Goal: Task Accomplishment & Management: Complete application form

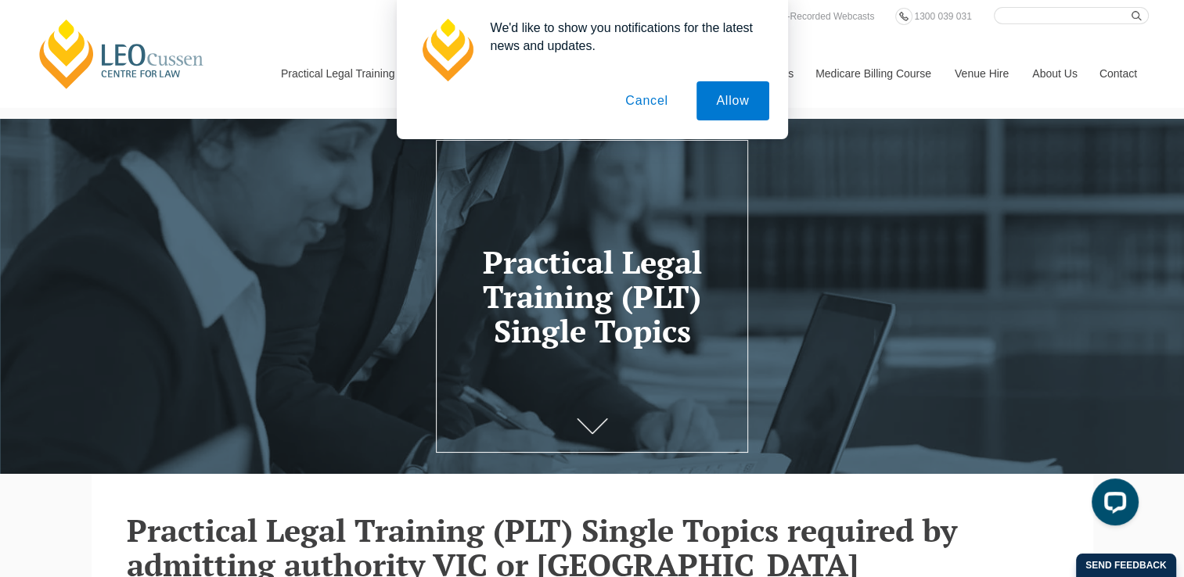
click at [659, 103] on button "Cancel" at bounding box center [646, 100] width 82 height 39
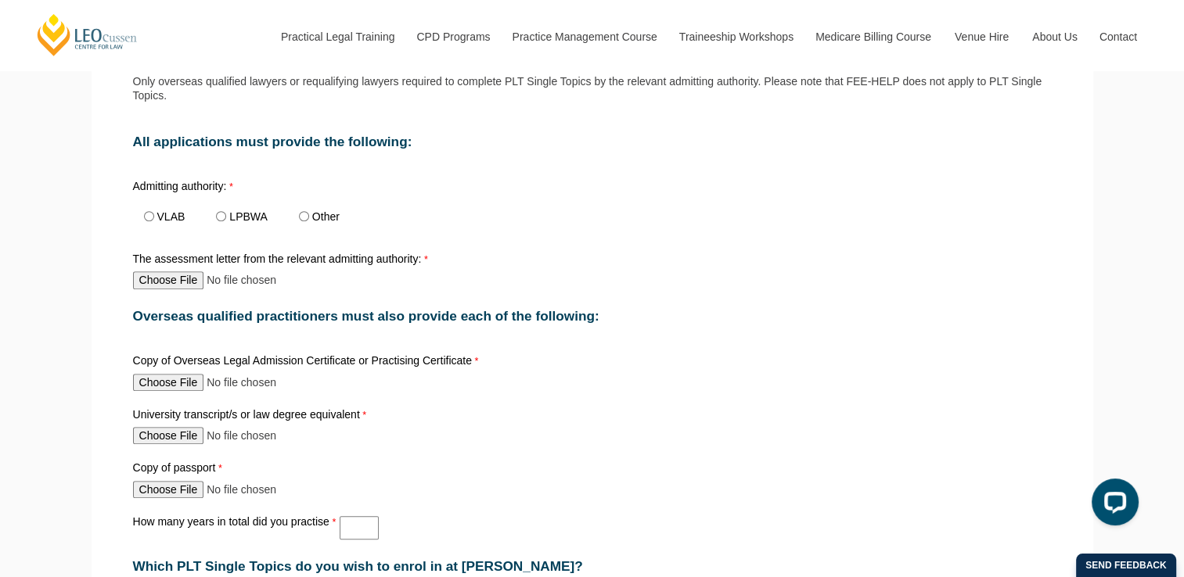
scroll to position [638, 0]
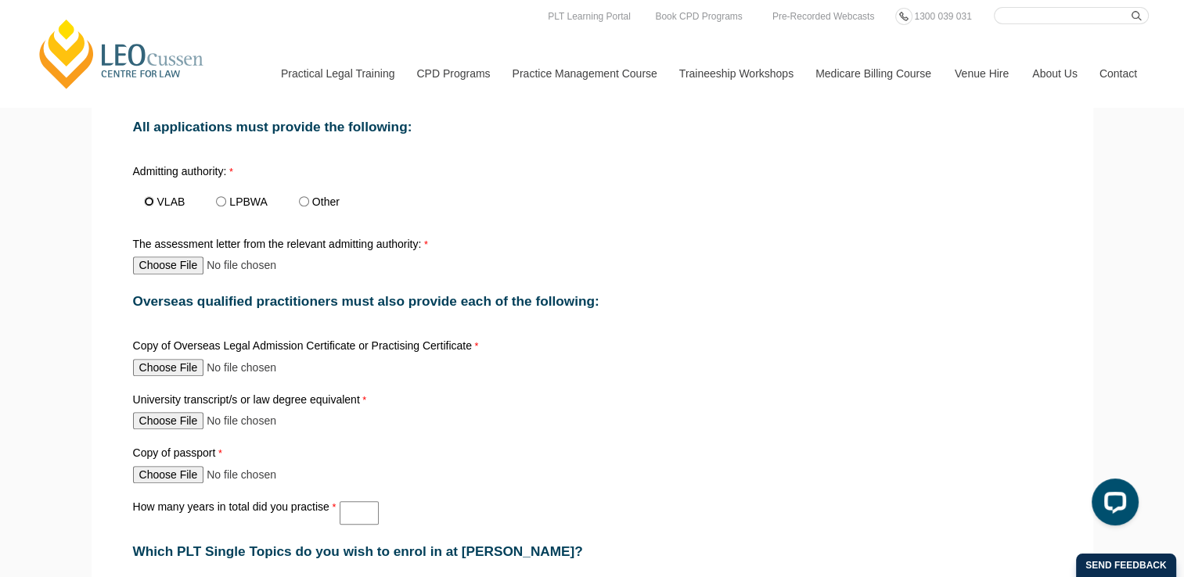
click at [151, 202] on input "VLAB" at bounding box center [149, 201] width 10 height 10
radio input "true"
click at [165, 265] on input "The assessment letter from the relevant admitting authority:" at bounding box center [236, 265] width 207 height 17
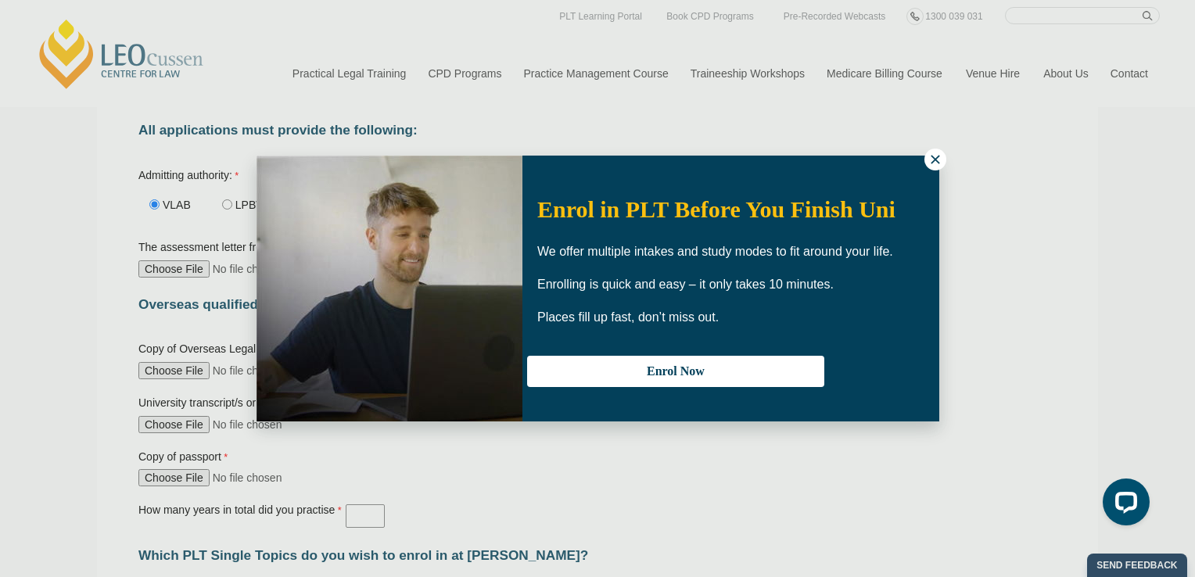
click at [925, 160] on button at bounding box center [936, 160] width 22 height 22
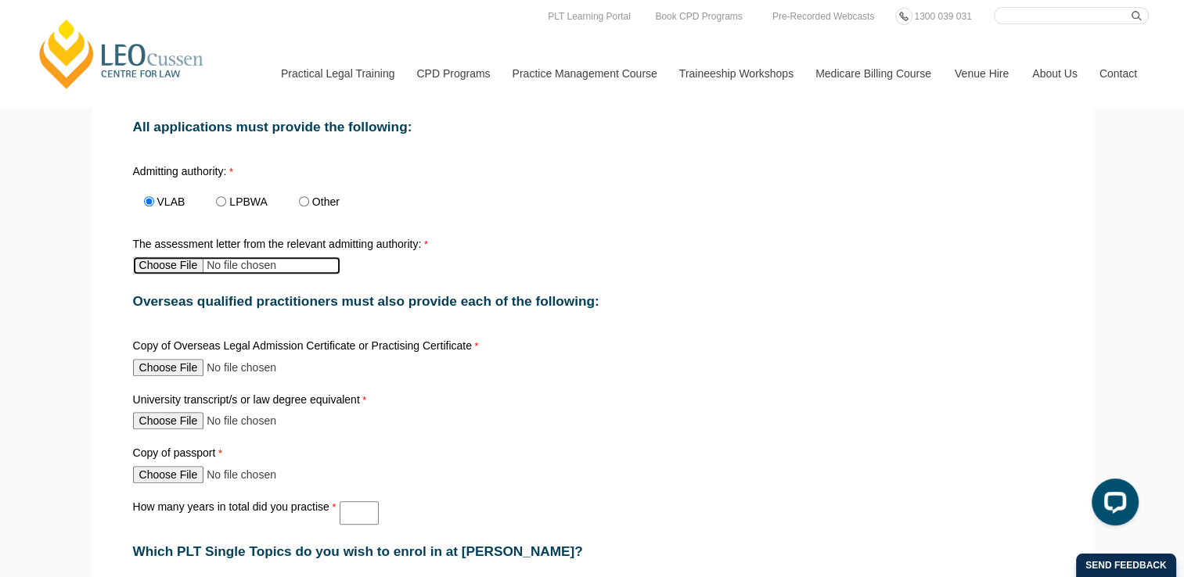
click at [189, 260] on input "The assessment letter from the relevant admitting authority:" at bounding box center [236, 265] width 207 height 17
type input "C:\fakepath\MARASINGHE Kauni assessment letter [DATE] (2) (1).pdf"
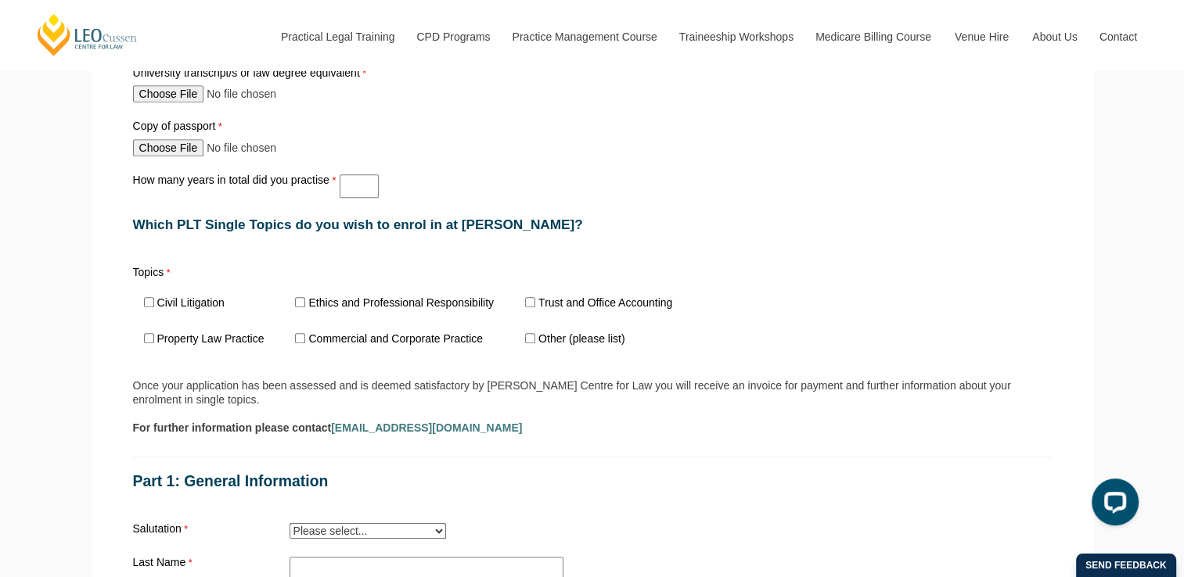
scroll to position [977, 0]
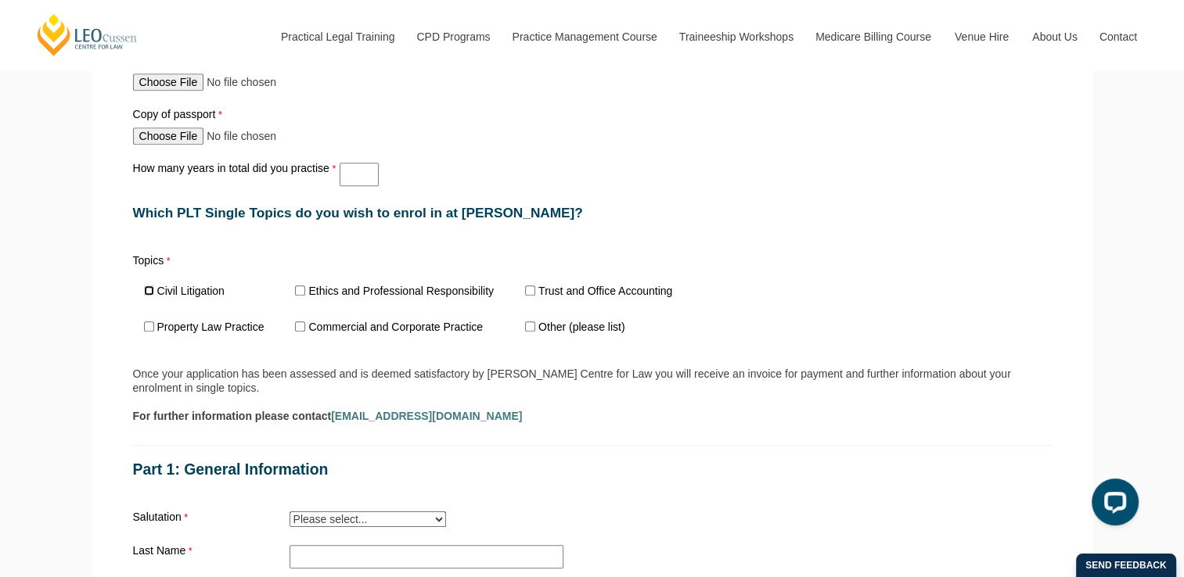
click at [144, 286] on input "Civil Litigation" at bounding box center [149, 291] width 10 height 10
checkbox input "true"
click at [153, 321] on input "Property Law Practice" at bounding box center [149, 326] width 10 height 10
checkbox input "true"
click at [302, 286] on input "Ethics and Professional Responsibility" at bounding box center [300, 291] width 10 height 10
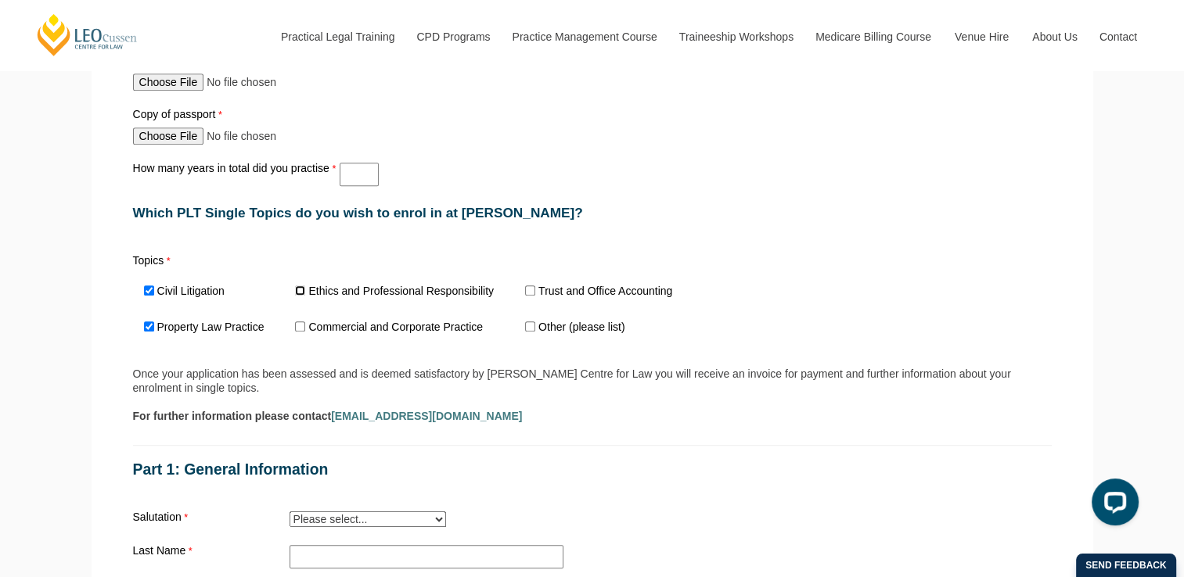
checkbox input "true"
click at [532, 286] on input "Trust and Office Accounting" at bounding box center [530, 291] width 10 height 10
checkbox input "true"
click at [532, 324] on span "Other (please list)" at bounding box center [579, 328] width 131 height 36
click at [530, 321] on input "Other (please list)" at bounding box center [530, 326] width 10 height 10
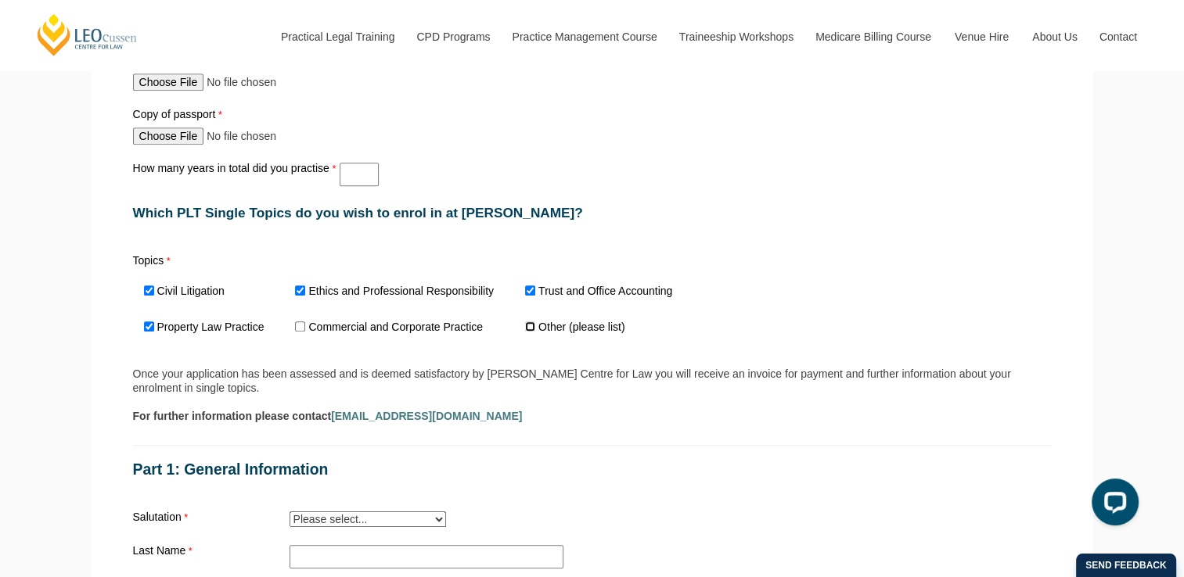
checkbox input "true"
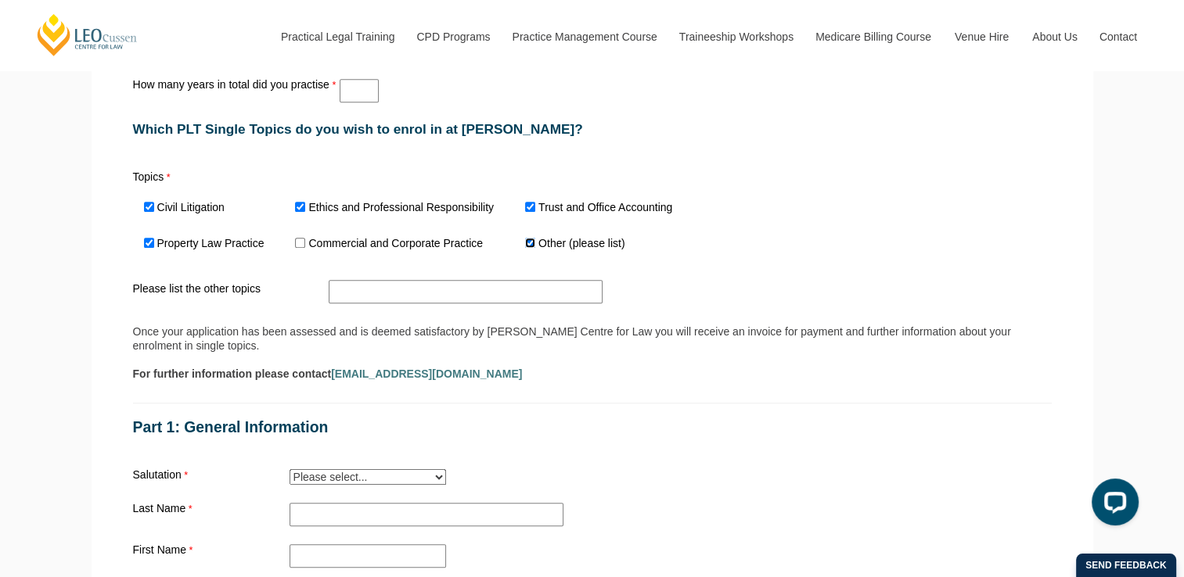
scroll to position [1058, 0]
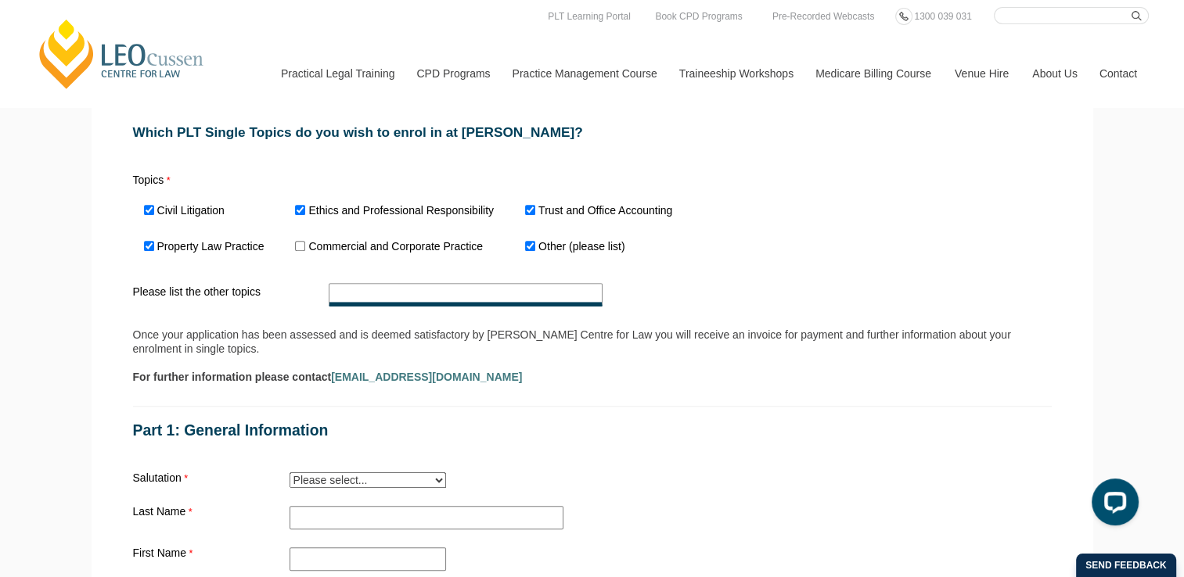
click at [521, 290] on input "Please list the other topics" at bounding box center [466, 294] width 274 height 23
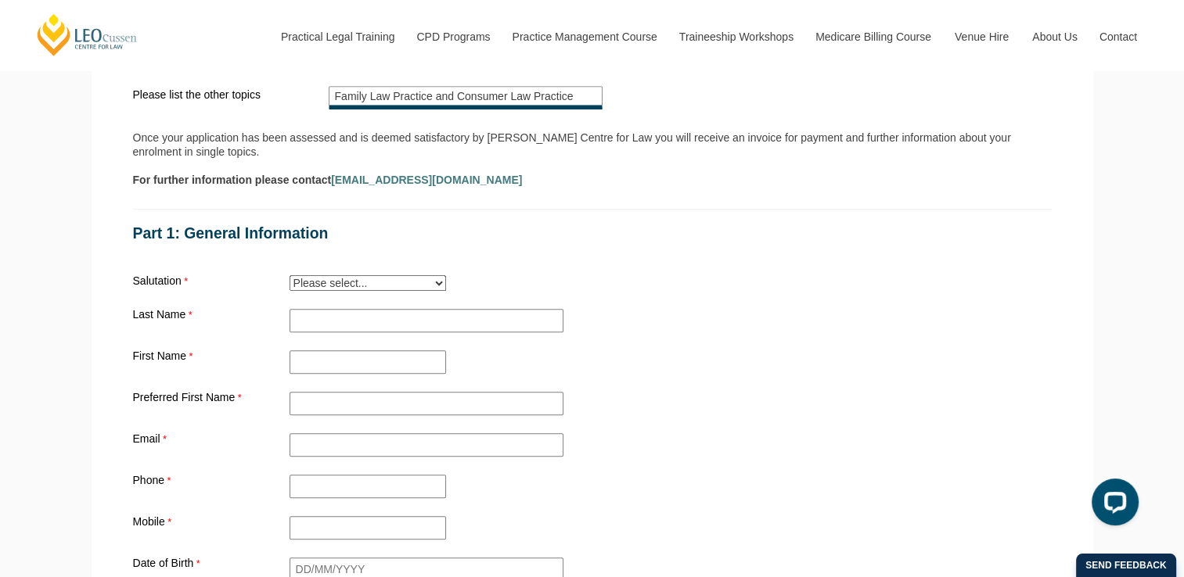
scroll to position [1266, 0]
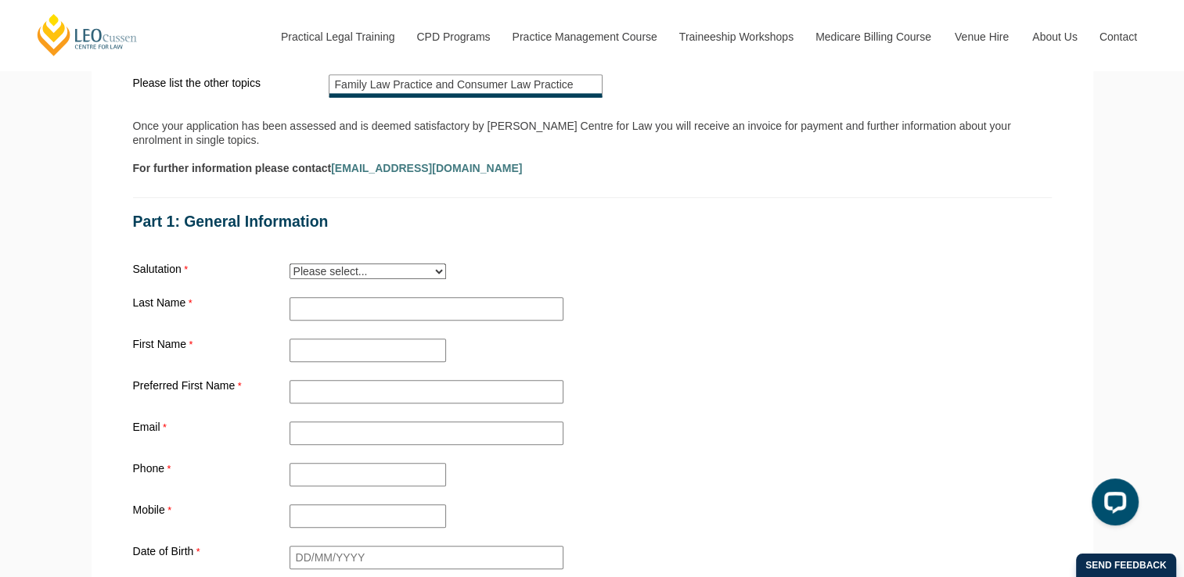
type input "Family Law Practice and Consumer Law Practice"
click at [438, 264] on select "Please select... Mr. Mrs. Ms. Dr. Prof. Miss Judge Chief Judge" at bounding box center [367, 272] width 156 height 16
select select "tfa_12"
click at [289, 264] on select "Please select... Mr. Mrs. Ms. Dr. Prof. Miss Judge Chief Judge" at bounding box center [367, 272] width 156 height 16
click at [343, 294] on div "Last Name" at bounding box center [592, 309] width 931 height 30
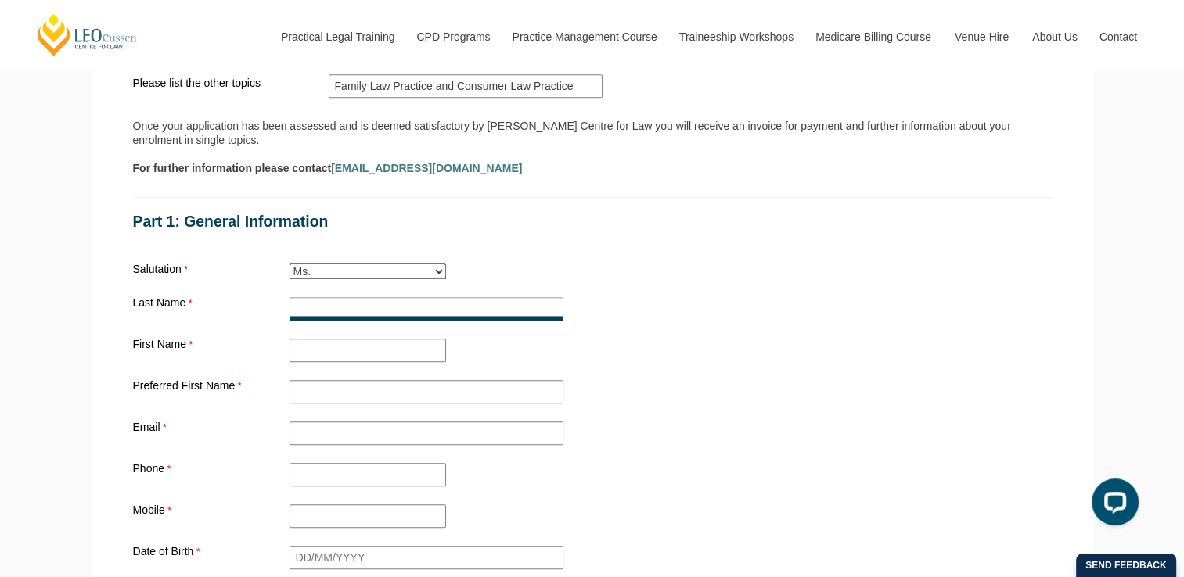
click at [343, 297] on input "Practical Legal Training - [GEOGRAPHIC_DATA]" at bounding box center [426, 308] width 274 height 23
type input "Marasinghe"
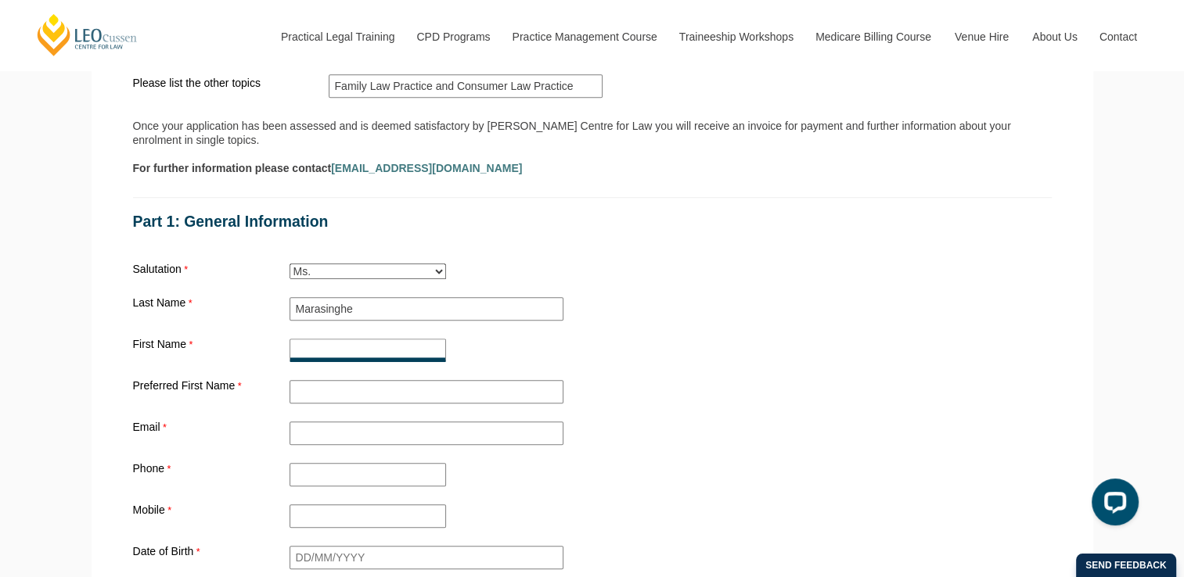
click at [330, 339] on input "First Name" at bounding box center [367, 350] width 156 height 23
type input "Kasuni"
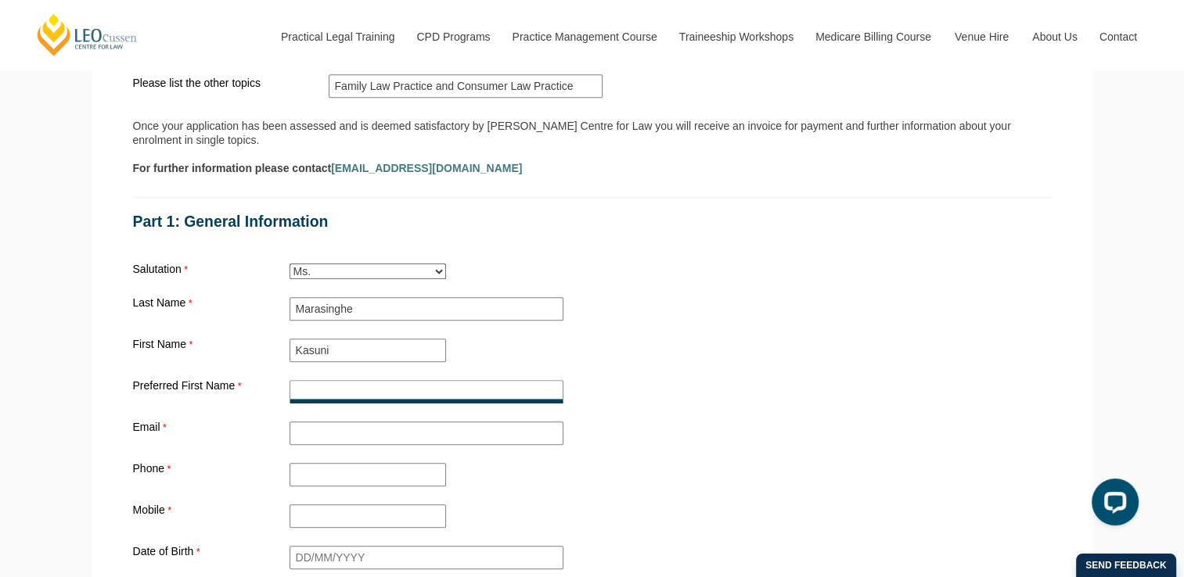
click at [312, 383] on input "Preferred First Name" at bounding box center [426, 391] width 274 height 23
type input "Nishika"
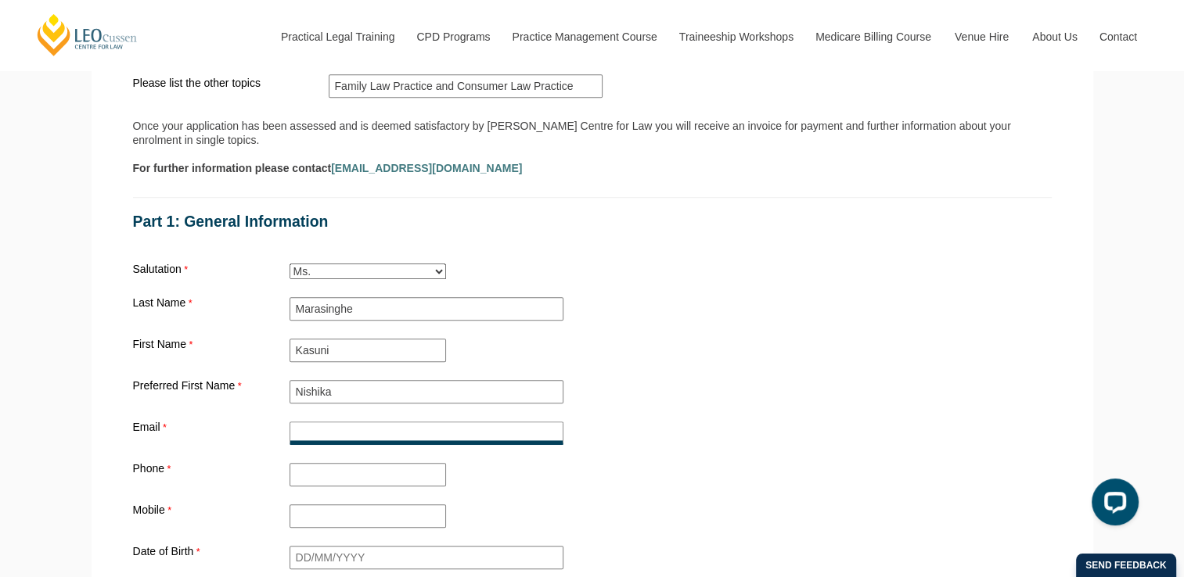
click at [306, 422] on input "Email" at bounding box center [426, 433] width 274 height 23
type input "[EMAIL_ADDRESS][DOMAIN_NAME]"
type input "[GEOGRAPHIC_DATA]"
click at [336, 463] on input "Phone" at bounding box center [367, 474] width 156 height 23
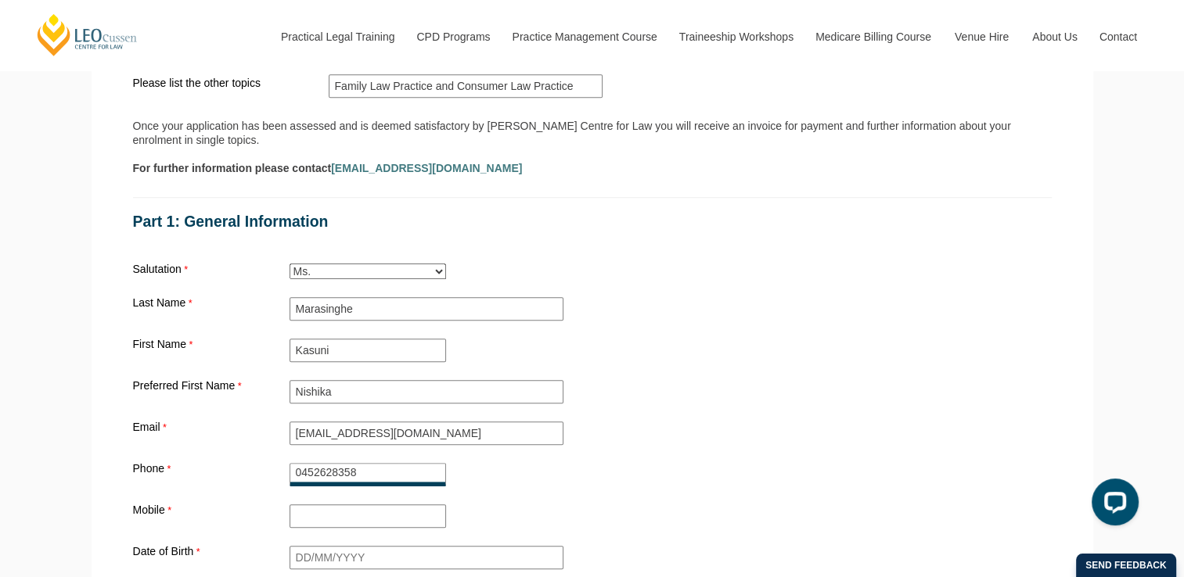
drag, startPoint x: 361, startPoint y: 457, endPoint x: 283, endPoint y: 452, distance: 78.4
click at [283, 460] on div "Phone [PHONE_NUMBER]" at bounding box center [592, 475] width 931 height 30
type input "0452628358"
click at [297, 505] on input "Mobile" at bounding box center [367, 516] width 156 height 23
paste input "0452628358"
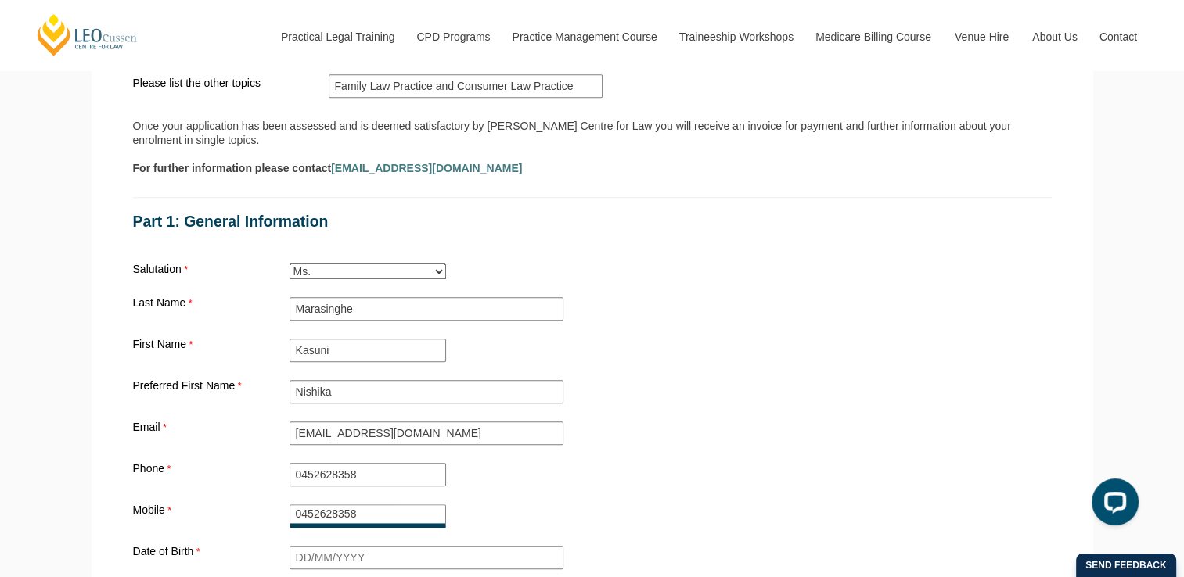
type input "0452628358"
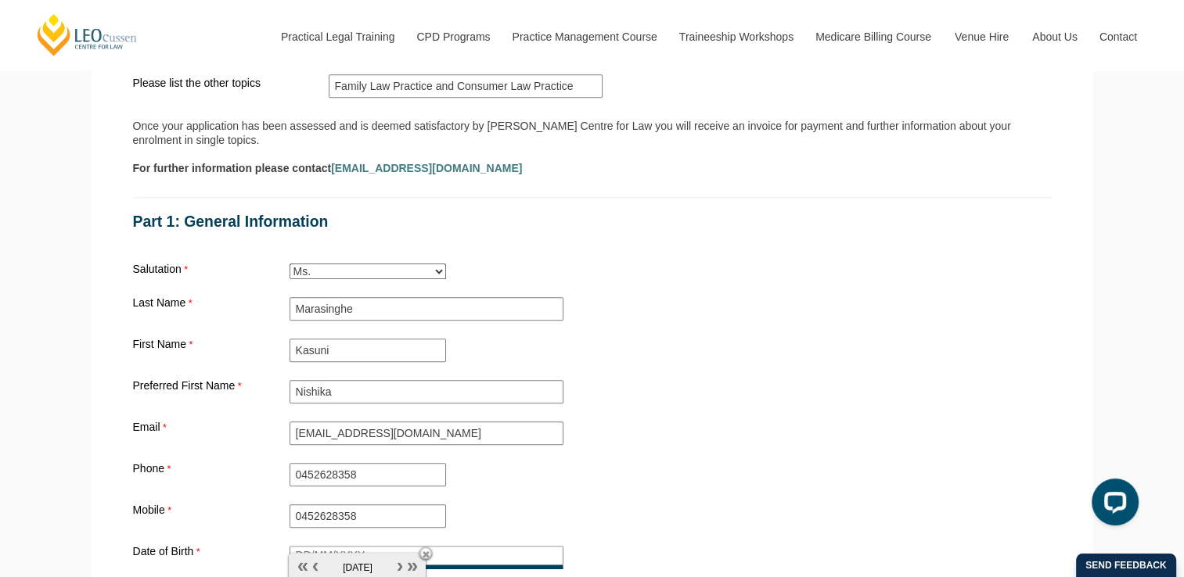
click at [344, 546] on input "Date of Birth" at bounding box center [426, 557] width 274 height 23
type input "[DATE]"
click at [681, 434] on div "Who can apply? Only overseas qualified lawyers or requalifying lawyers required…" at bounding box center [592, 120] width 931 height 1481
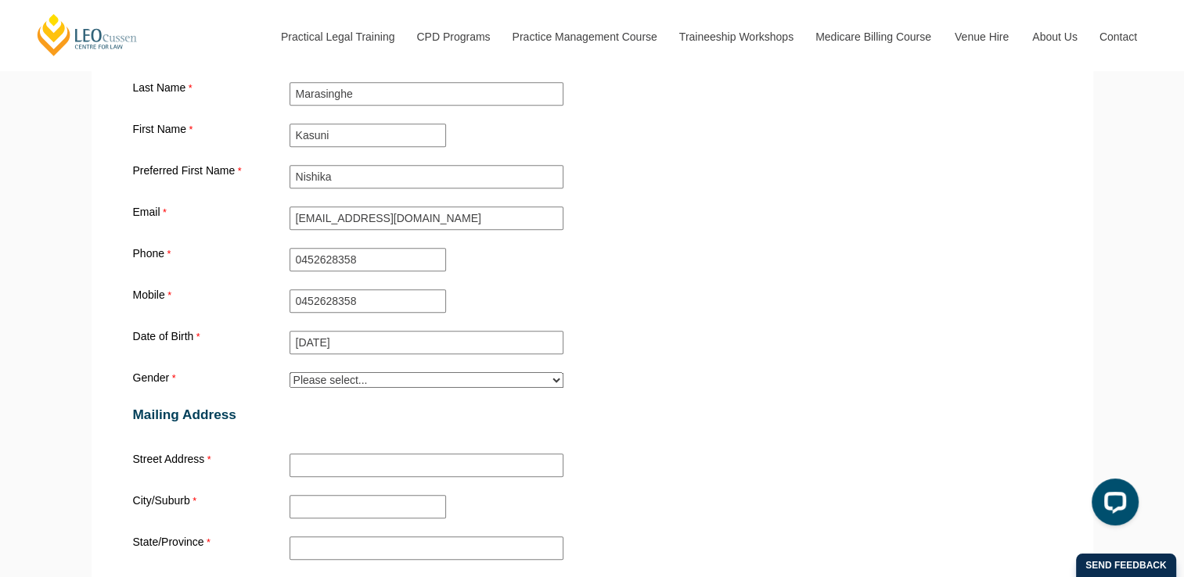
scroll to position [1485, 0]
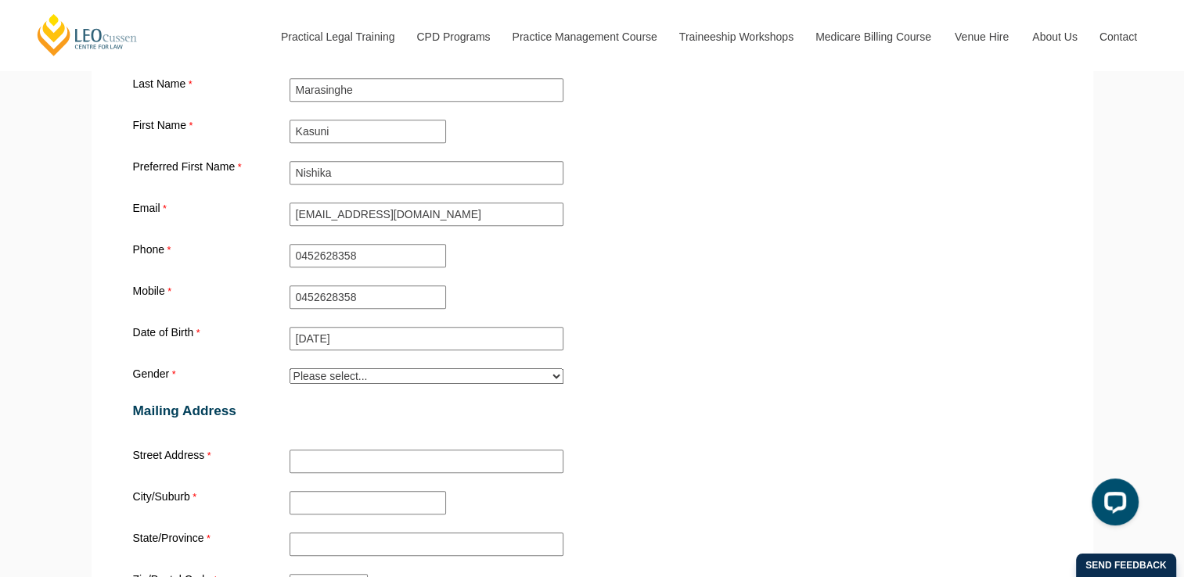
click at [541, 368] on select "Please select... [DEMOGRAPHIC_DATA] [DEMOGRAPHIC_DATA] Trans [DEMOGRAPHIC_DATA]…" at bounding box center [426, 376] width 274 height 16
select select "tfa_27"
click at [289, 368] on select "Please select... [DEMOGRAPHIC_DATA] [DEMOGRAPHIC_DATA] Trans [DEMOGRAPHIC_DATA]…" at bounding box center [426, 376] width 274 height 16
click at [378, 450] on input "Street Address" at bounding box center [426, 461] width 274 height 23
type input "n"
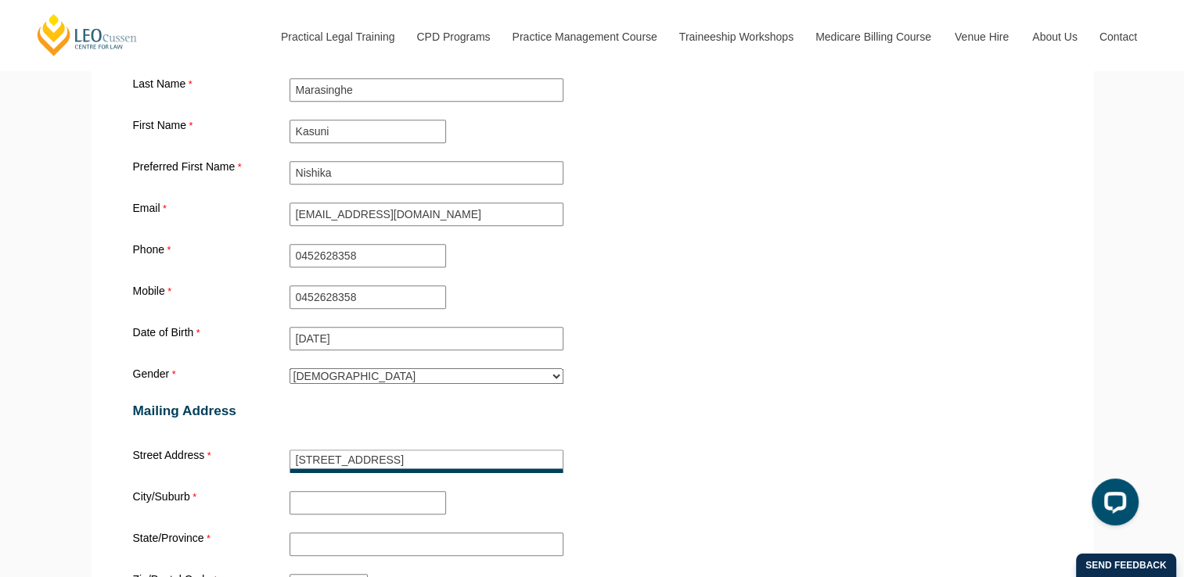
type input "[STREET_ADDRESS]"
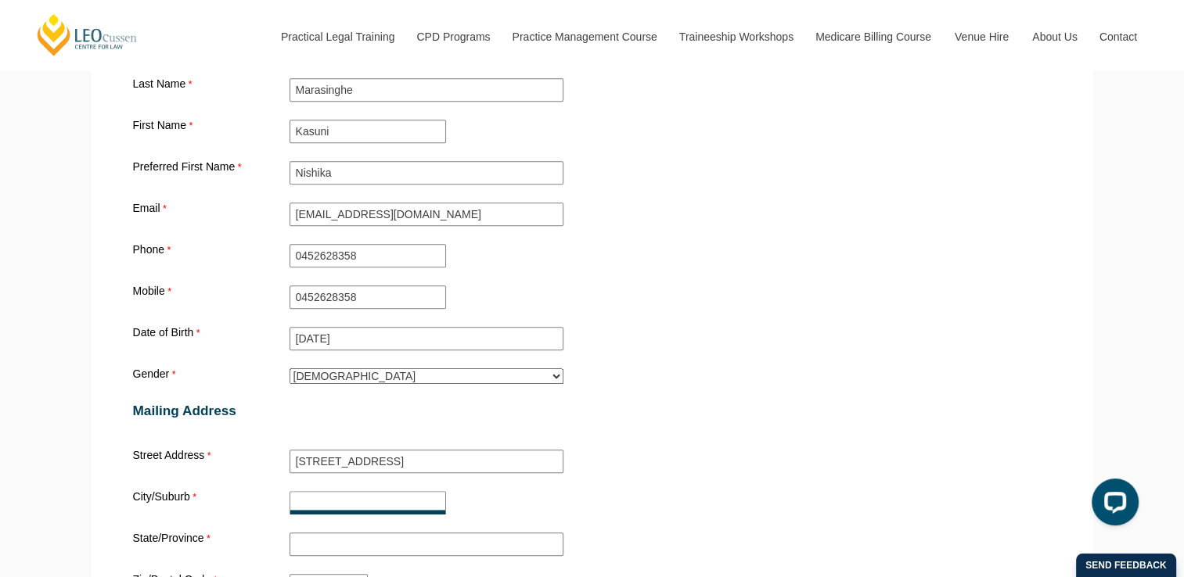
click at [359, 491] on input "City/Suburb" at bounding box center [367, 502] width 156 height 23
type input "Dandenong"
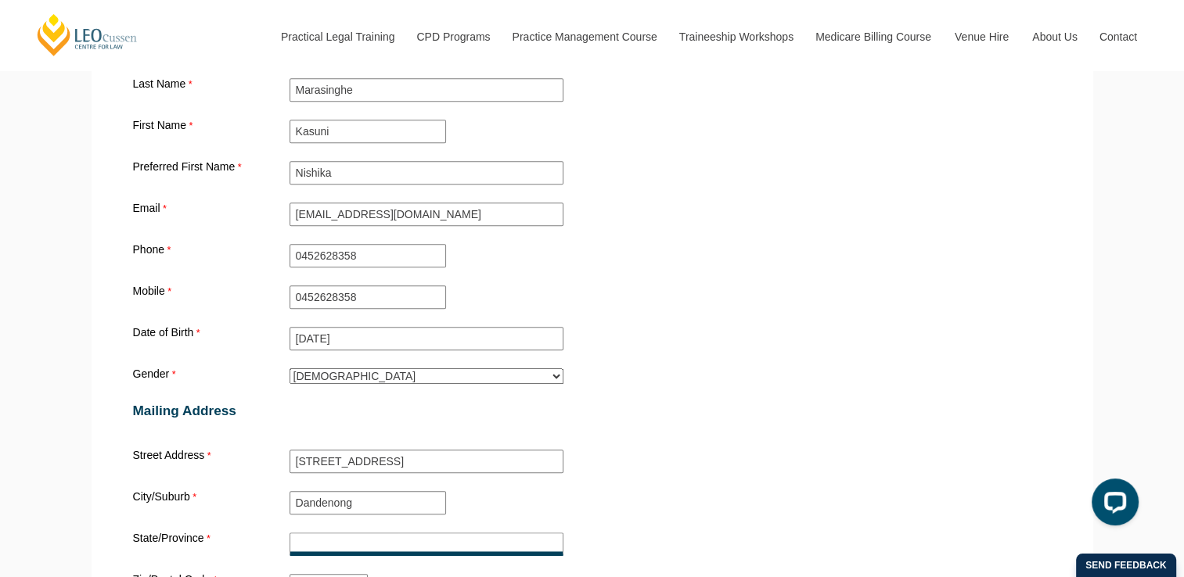
click at [345, 533] on input "State/Province" at bounding box center [426, 544] width 274 height 23
type input "VIC"
click at [322, 574] on input "Zip/Postal Code" at bounding box center [328, 585] width 78 height 23
type input "3175"
click at [723, 415] on div "Mailing Address" at bounding box center [592, 411] width 931 height 48
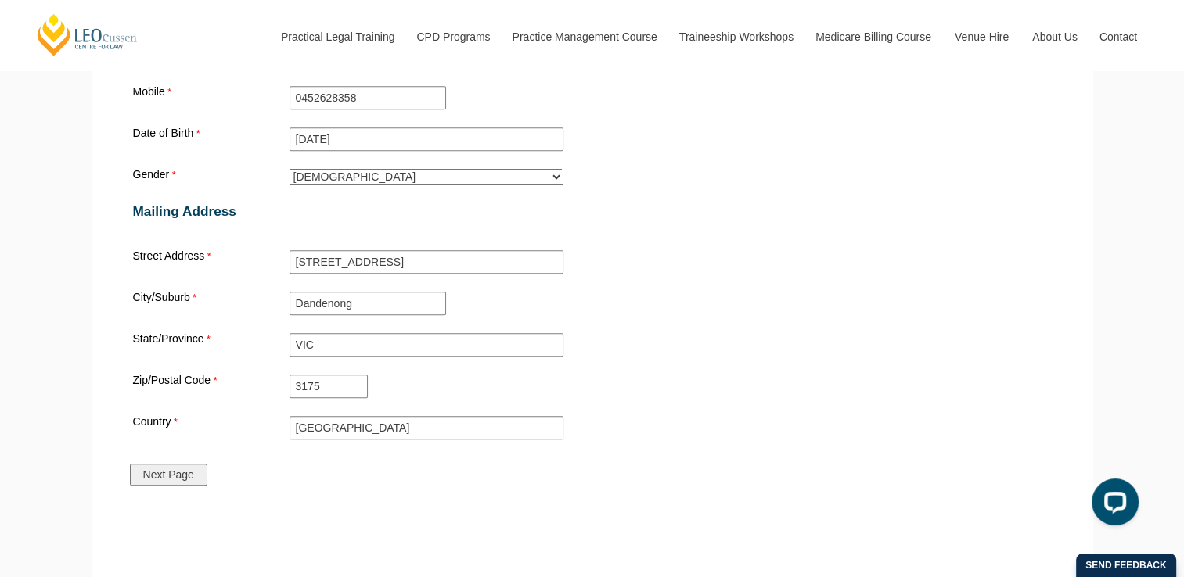
scroll to position [1704, 0]
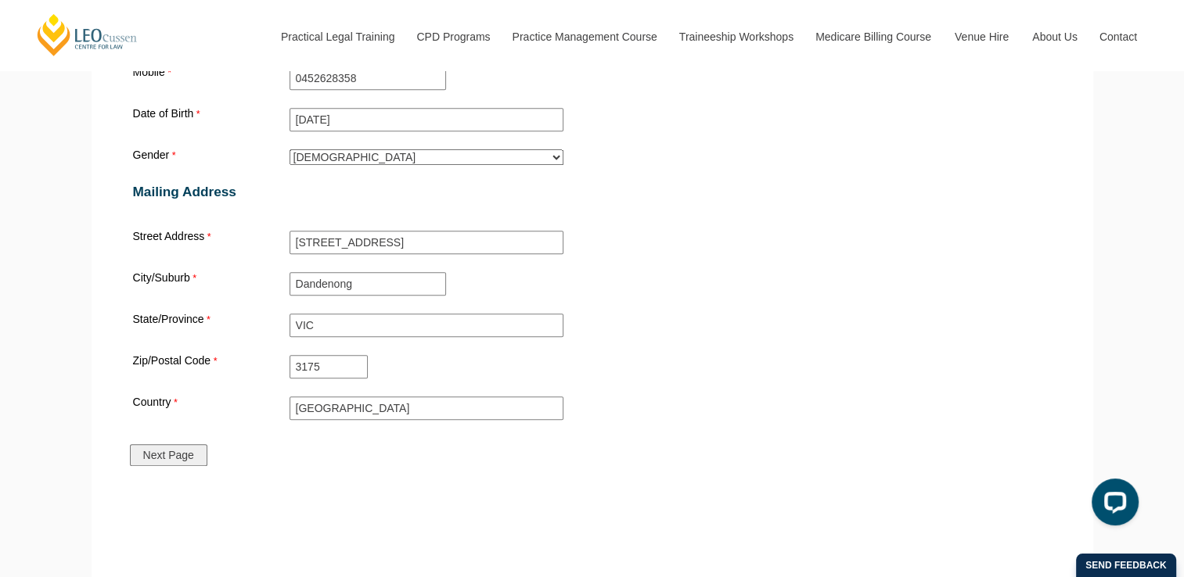
click at [177, 444] on input "Next Page" at bounding box center [168, 455] width 77 height 22
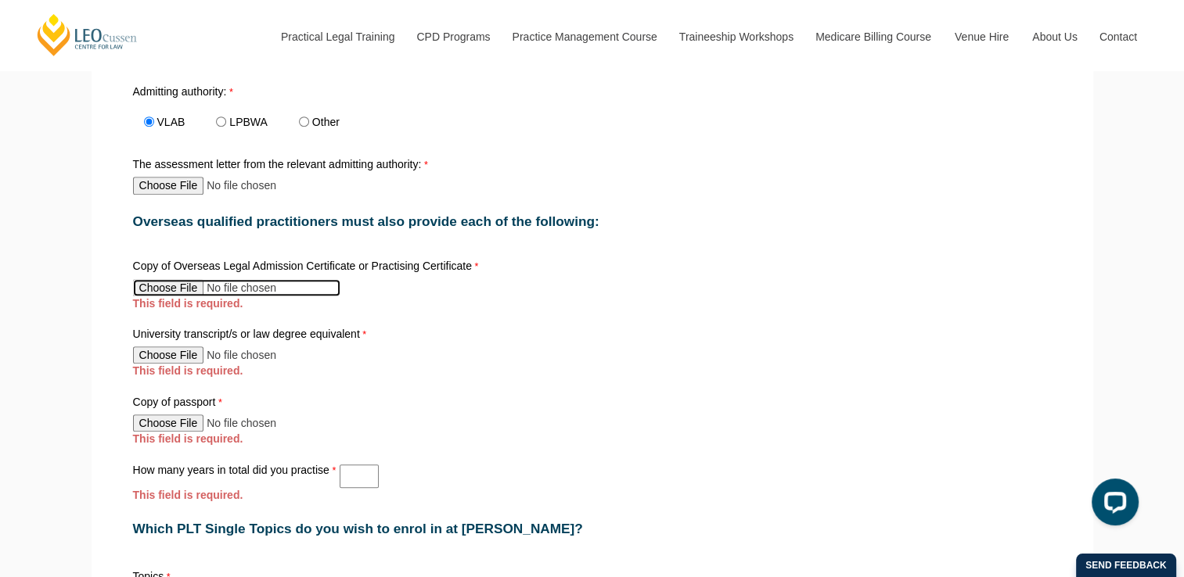
scroll to position [713, 0]
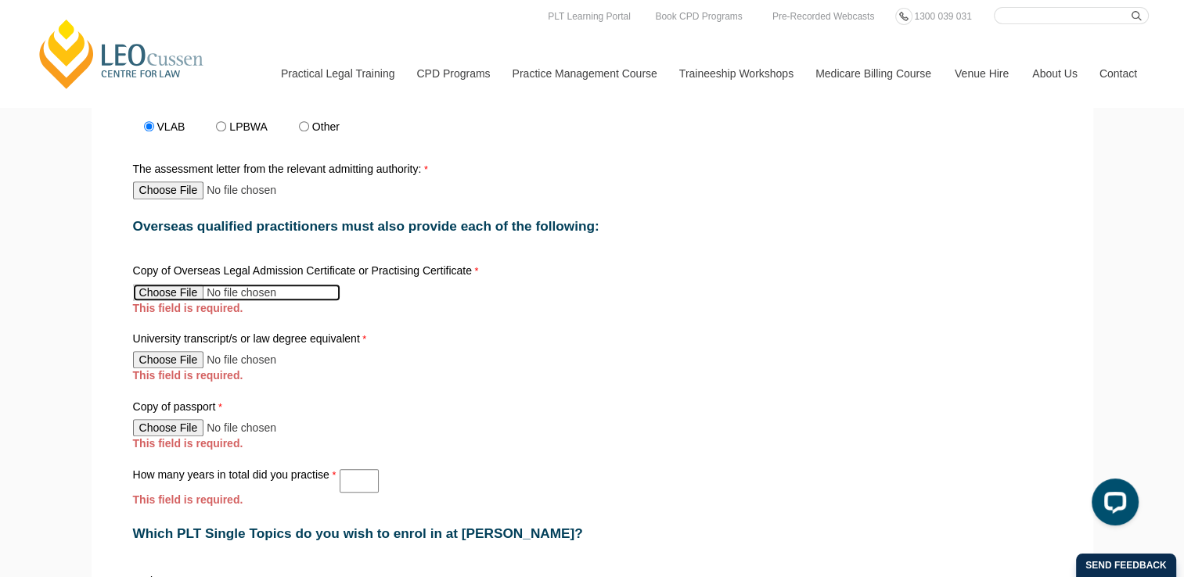
click at [171, 289] on input "Copy of Overseas Legal Admission Certificate or Practising Certificate" at bounding box center [236, 292] width 207 height 17
type input "C:\fakepath\Attorney-at-law.pdf"
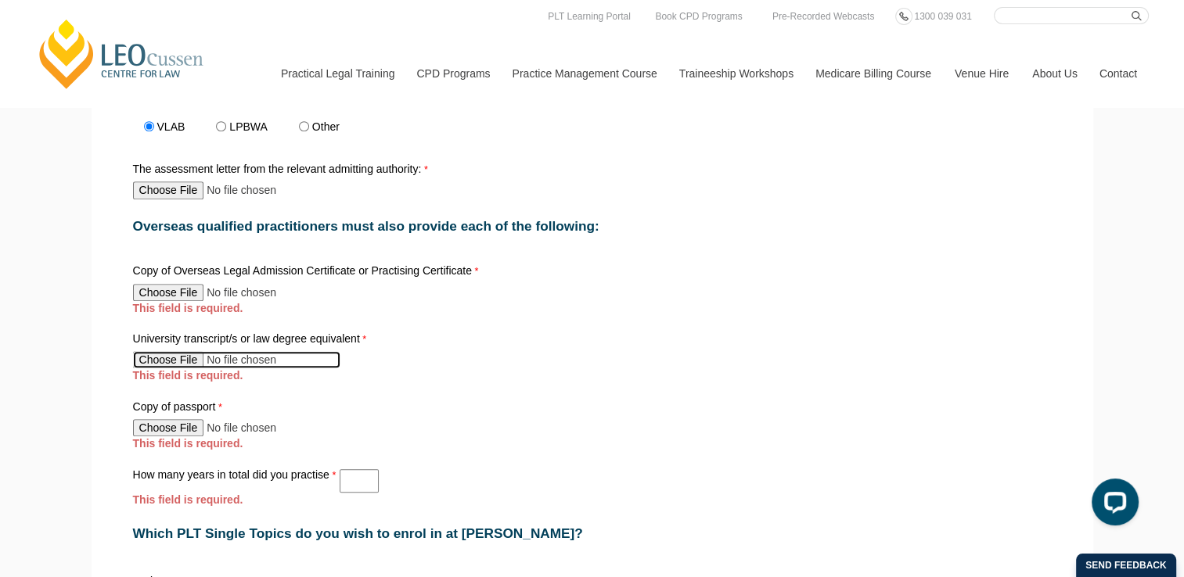
click at [181, 353] on input "University transcript/s or law degree equivalent" at bounding box center [236, 359] width 207 height 17
click at [174, 358] on input "University transcript/s or law degree equivalent" at bounding box center [236, 359] width 207 height 17
type input "C:\fakepath\Attorney-at-law transcript .pdf"
click at [368, 472] on input "How many years in total did you practise" at bounding box center [358, 480] width 39 height 23
click at [484, 418] on div "Copy of passport This field is required." at bounding box center [592, 426] width 931 height 56
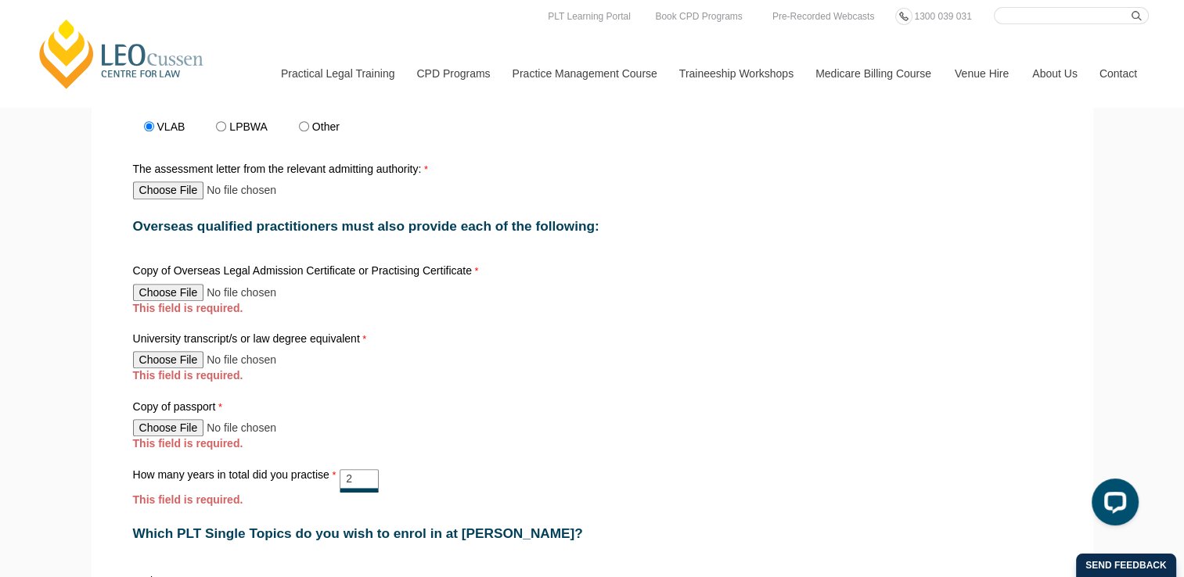
click at [352, 476] on input "2" at bounding box center [358, 480] width 39 height 23
type input "2+"
click at [401, 409] on div "Copy of passport This field is required." at bounding box center [592, 426] width 931 height 56
click at [179, 351] on input "University transcript/s or law degree equivalent" at bounding box center [236, 359] width 207 height 17
type input "C:\fakepath\Bachelor of Law transcript.pdf"
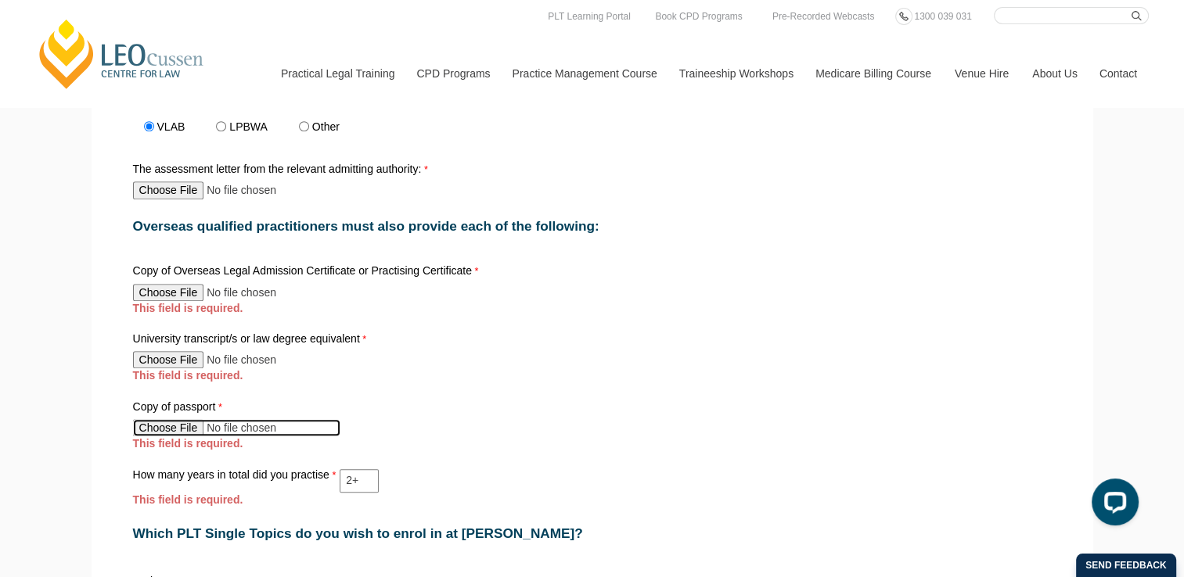
click at [167, 424] on input "Copy of passport" at bounding box center [236, 427] width 207 height 17
type input "C:\fakepath\Passport .pdf"
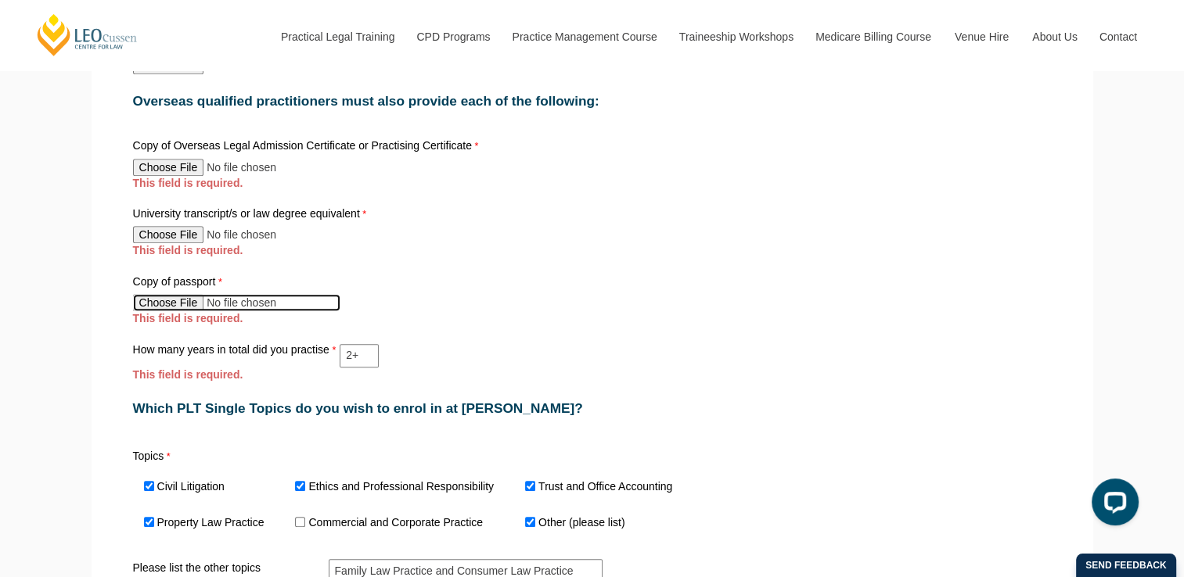
scroll to position [835, 0]
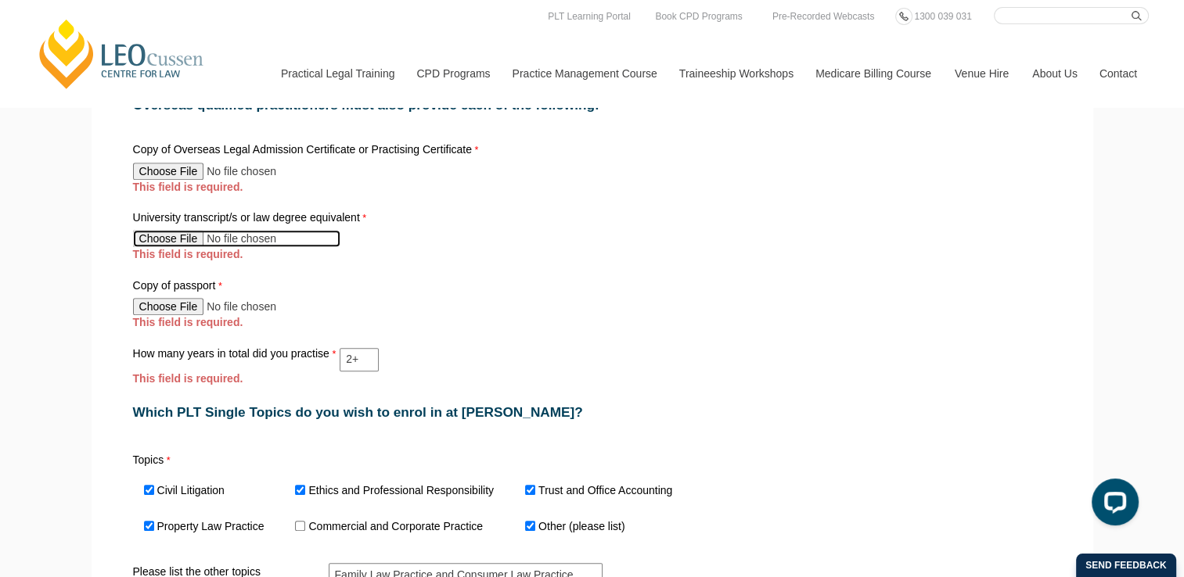
click at [181, 230] on input "University transcript/s or law degree equivalent" at bounding box center [236, 238] width 207 height 17
type input "C:\fakepath\Transcripts.pdf"
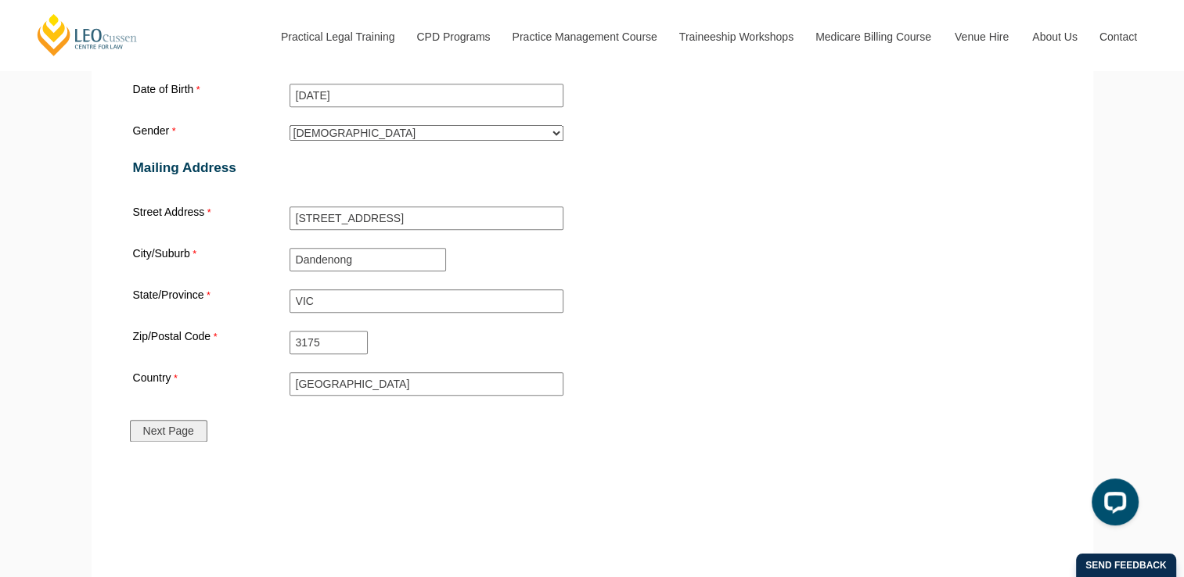
scroll to position [1782, 0]
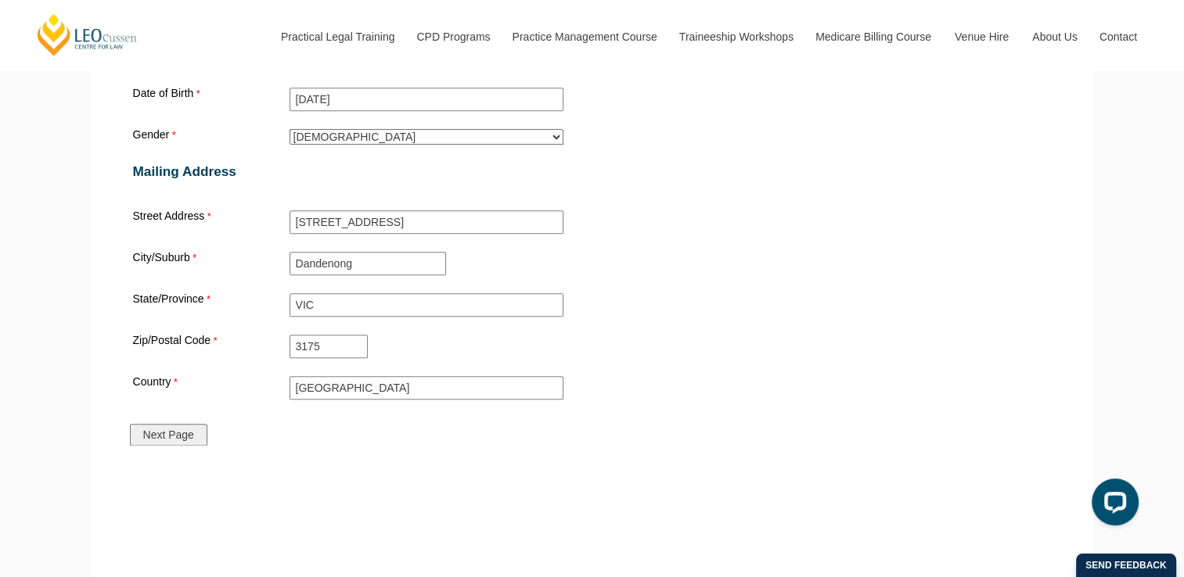
click at [195, 424] on input "Next Page" at bounding box center [168, 435] width 77 height 22
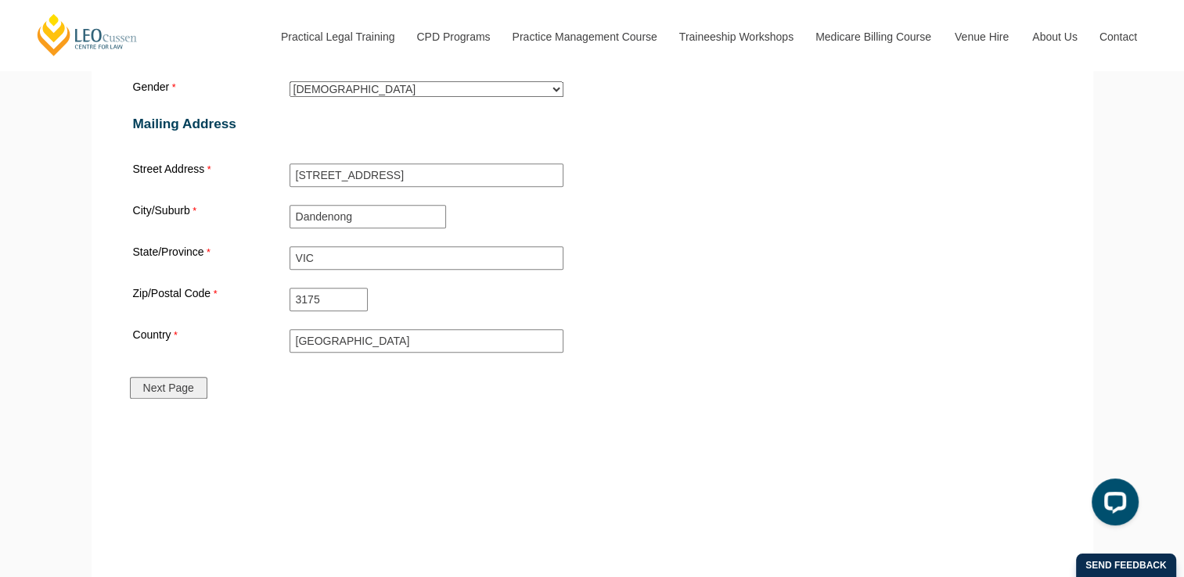
scroll to position [1783, 0]
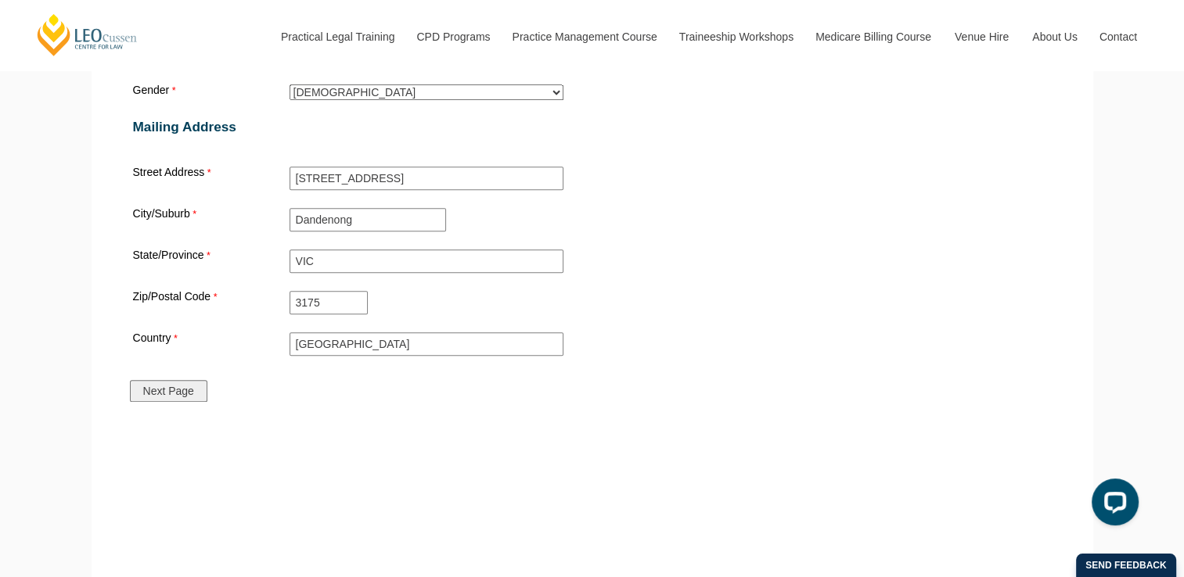
type input "2"
click at [202, 380] on input "Next Page" at bounding box center [168, 391] width 77 height 22
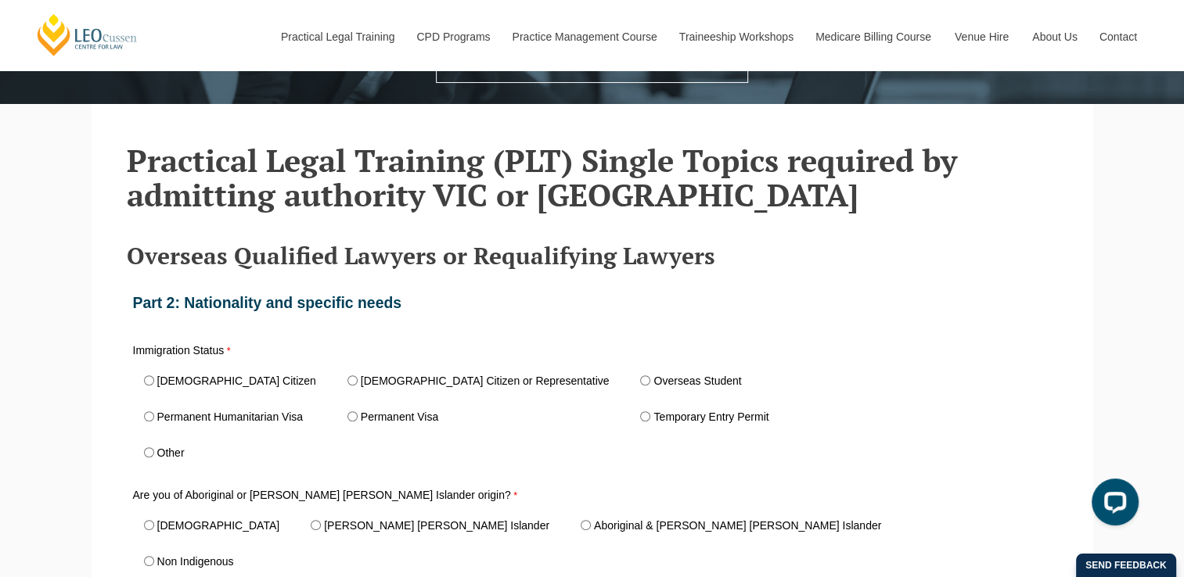
scroll to position [368, 0]
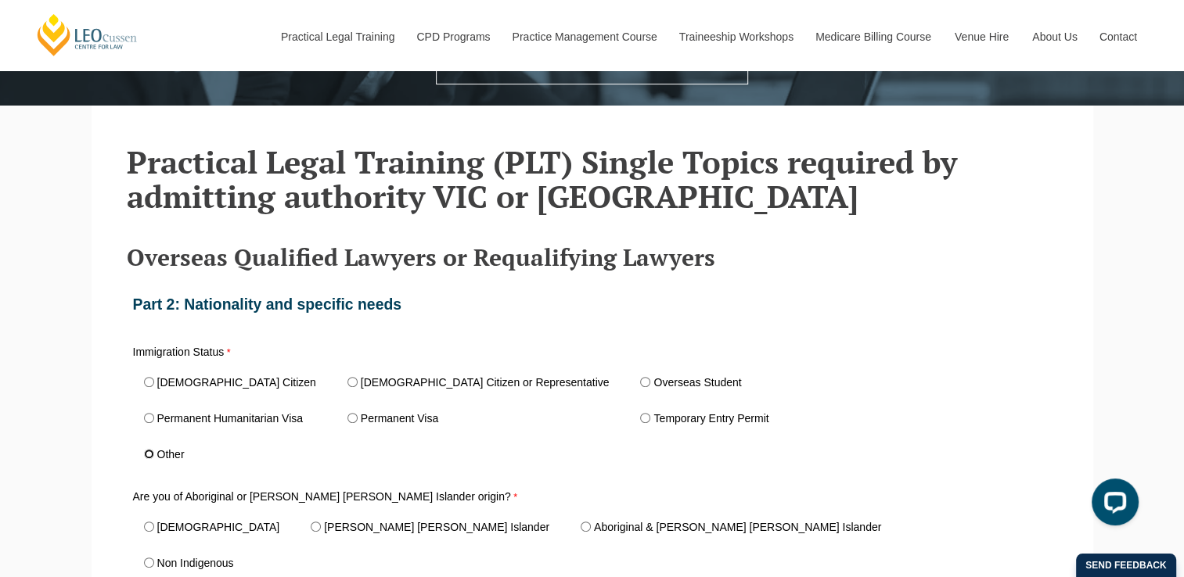
click at [149, 455] on input "Other" at bounding box center [149, 454] width 10 height 10
radio input "true"
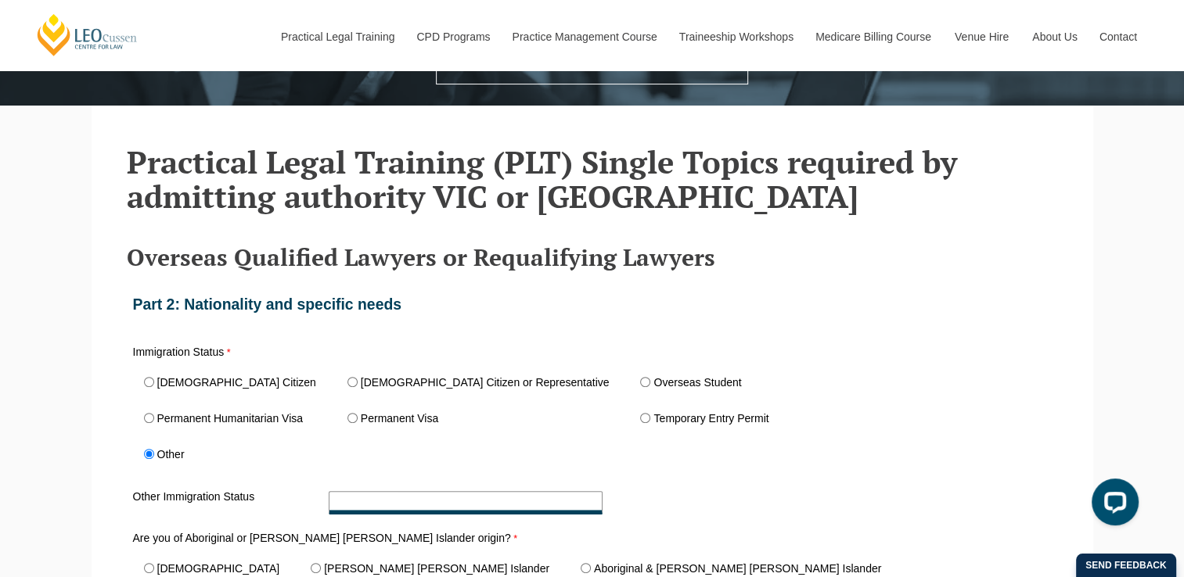
click at [373, 499] on input "Other Immigration Status" at bounding box center [466, 502] width 274 height 23
type input "485 Visa"
click at [899, 364] on div "Immigration Status [DEMOGRAPHIC_DATA] Citizen [DEMOGRAPHIC_DATA] Citizen or Rep…" at bounding box center [592, 409] width 931 height 133
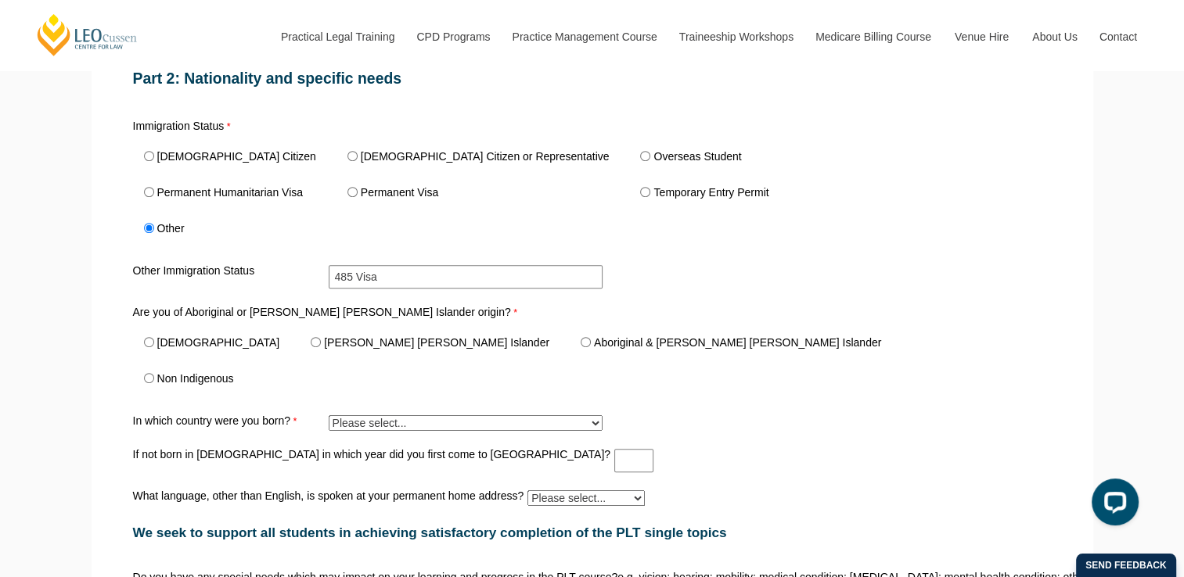
scroll to position [619, 0]
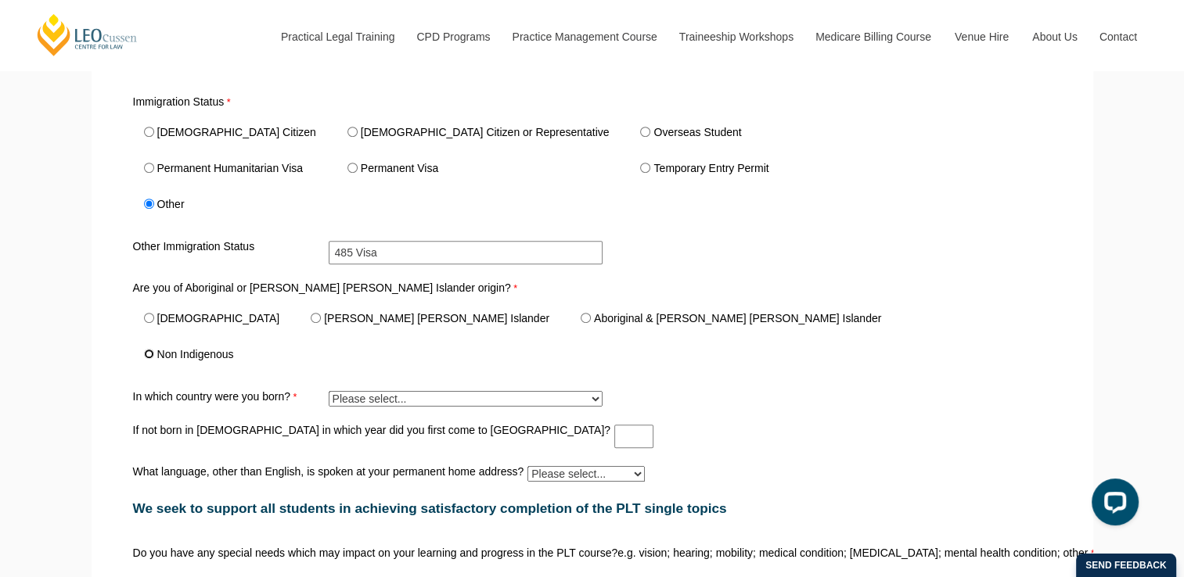
click at [145, 354] on input "Non Indigenous" at bounding box center [149, 354] width 10 height 10
radio input "true"
click at [381, 399] on select "Please select... [GEOGRAPHIC_DATA] ([GEOGRAPHIC_DATA]) [GEOGRAPHIC_DATA] 8402 […" at bounding box center [466, 399] width 274 height 16
select select "tfa_467"
click at [329, 391] on select "Please select... [GEOGRAPHIC_DATA] ([GEOGRAPHIC_DATA]) [GEOGRAPHIC_DATA] 8402 […" at bounding box center [466, 399] width 274 height 16
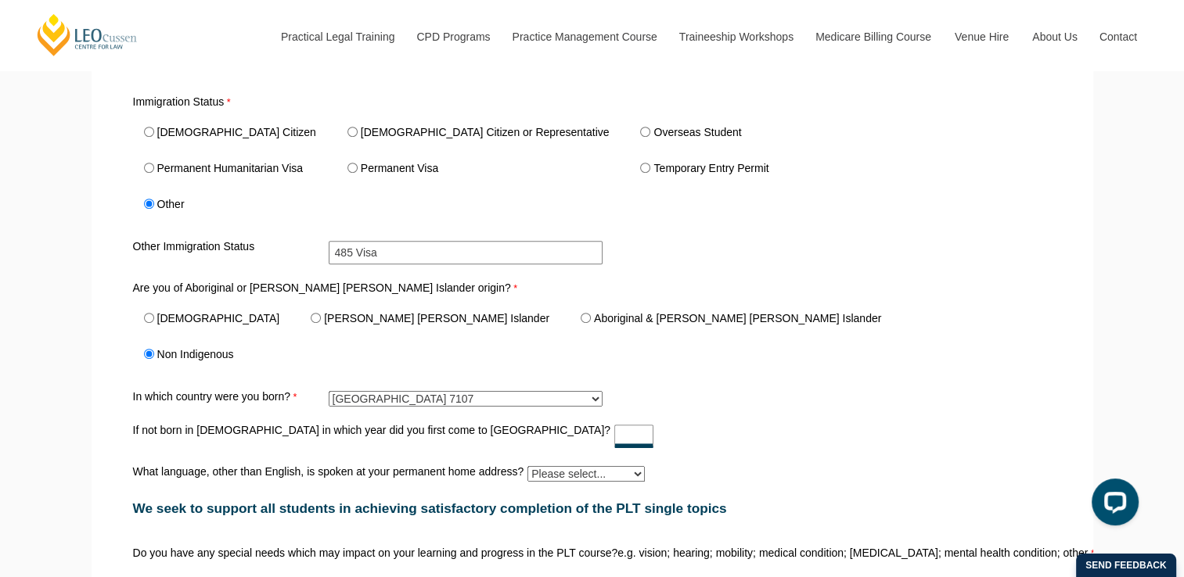
click at [614, 433] on input "If not born in [DEMOGRAPHIC_DATA] in which year did you first come to [GEOGRAPH…" at bounding box center [633, 436] width 39 height 23
type input "2023"
click at [646, 468] on div "What language, other than English, is spoken at your permanent home address? Pl…" at bounding box center [592, 474] width 931 height 22
click at [634, 472] on select "Please select... Albanian Ambonese Arabic Assyrian Bengali Bosnian Cantonese Ch…" at bounding box center [585, 474] width 117 height 16
select select "tfa_553"
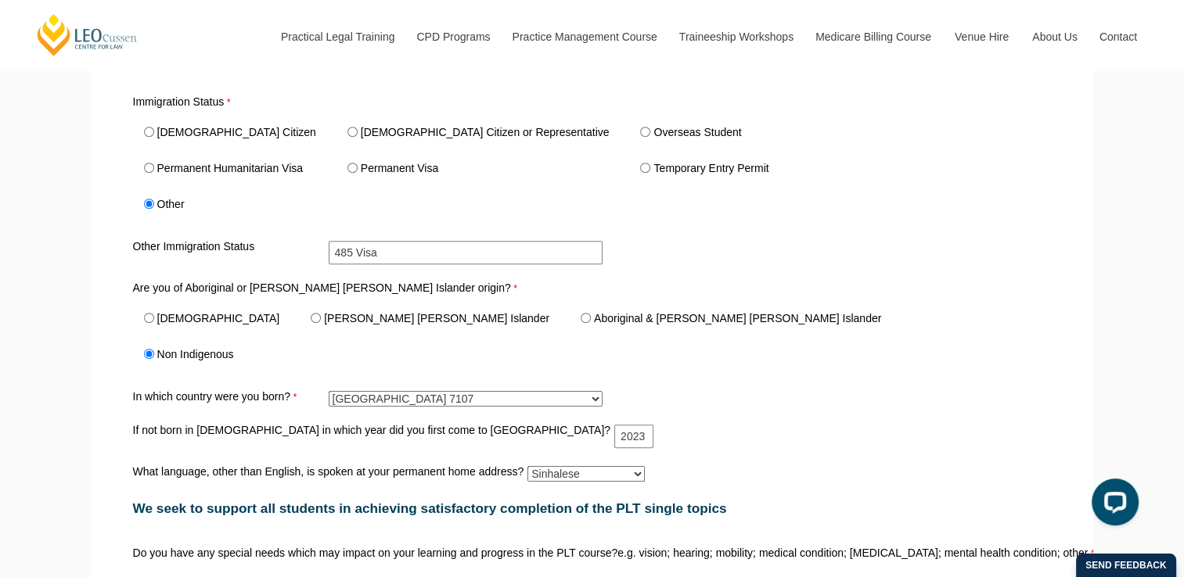
click at [527, 466] on select "Please select... Albanian Ambonese Arabic Assyrian Bengali Bosnian Cantonese Ch…" at bounding box center [585, 474] width 117 height 16
click at [827, 283] on div "Are you of Aboriginal or [PERSON_NAME] [PERSON_NAME] Islander origin? Aborigina…" at bounding box center [592, 327] width 931 height 97
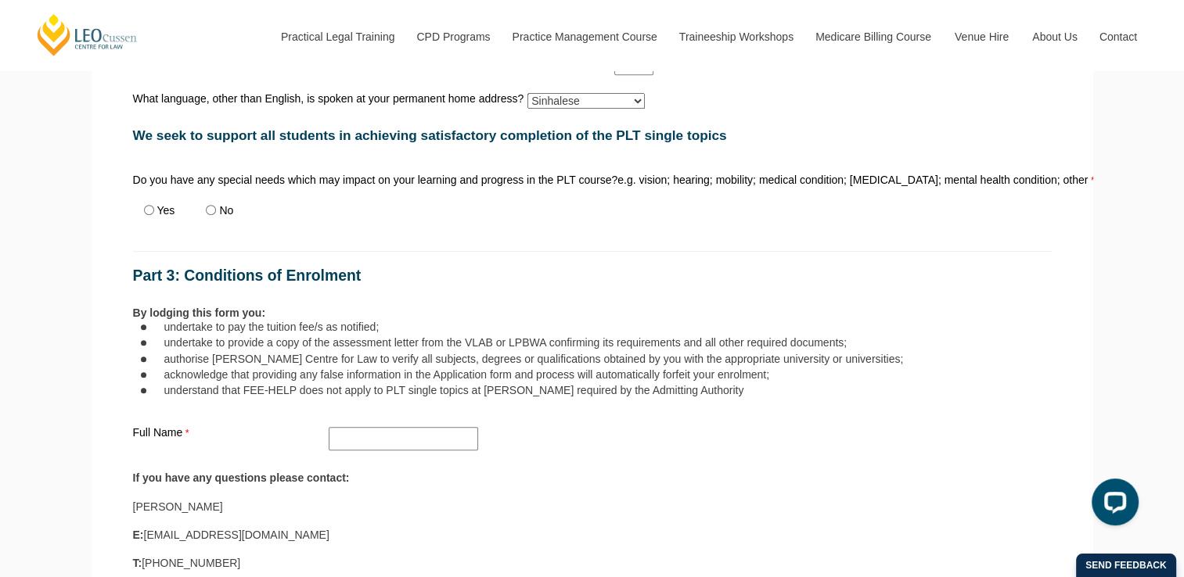
scroll to position [994, 0]
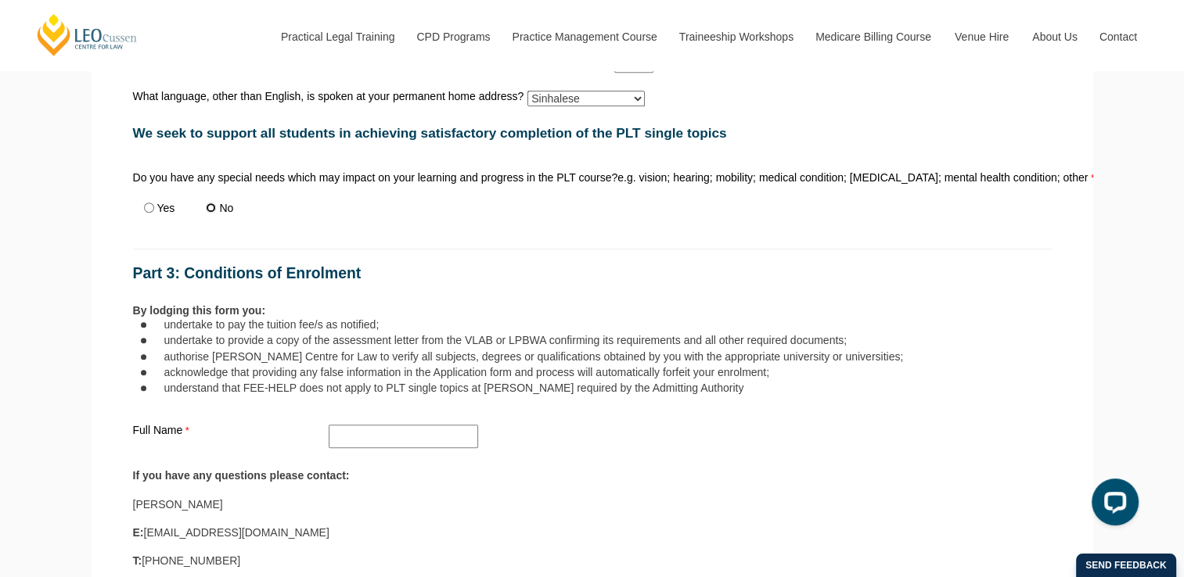
click at [211, 203] on input "No" at bounding box center [211, 208] width 10 height 10
radio input "true"
click at [144, 203] on input "Yes" at bounding box center [149, 208] width 10 height 10
radio input "true"
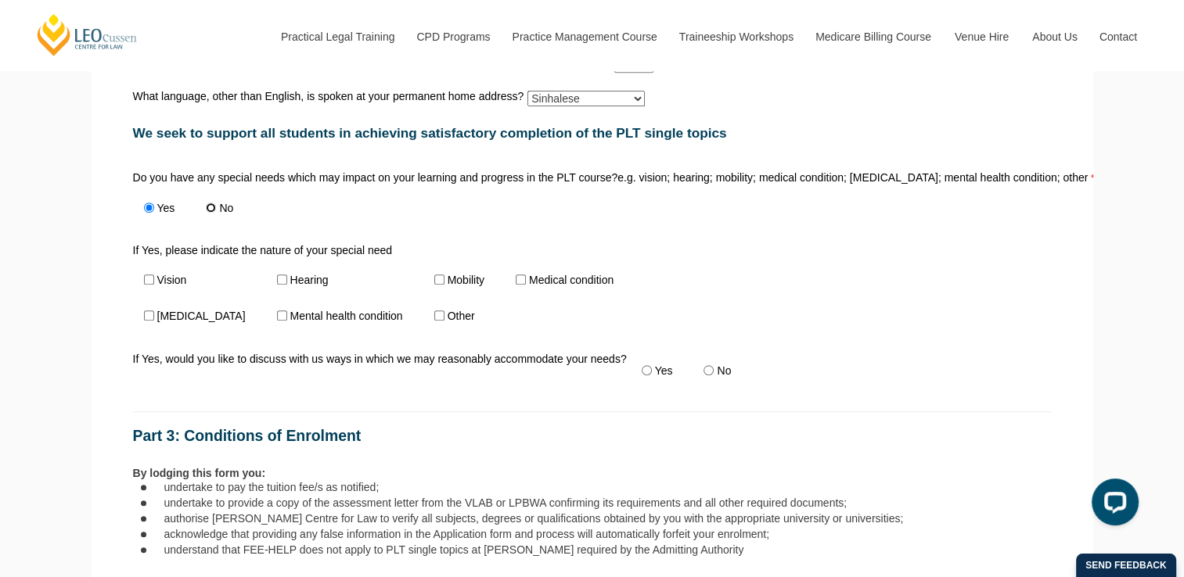
click at [206, 203] on input "No" at bounding box center [211, 208] width 10 height 10
radio input "true"
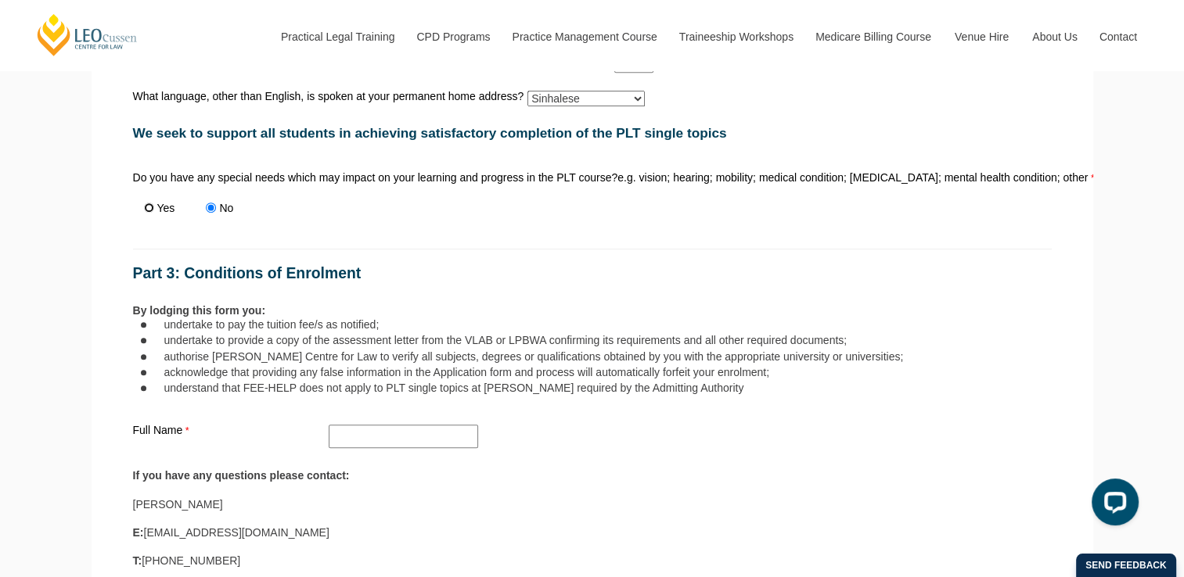
click at [144, 203] on input "Yes" at bounding box center [149, 208] width 10 height 10
radio input "true"
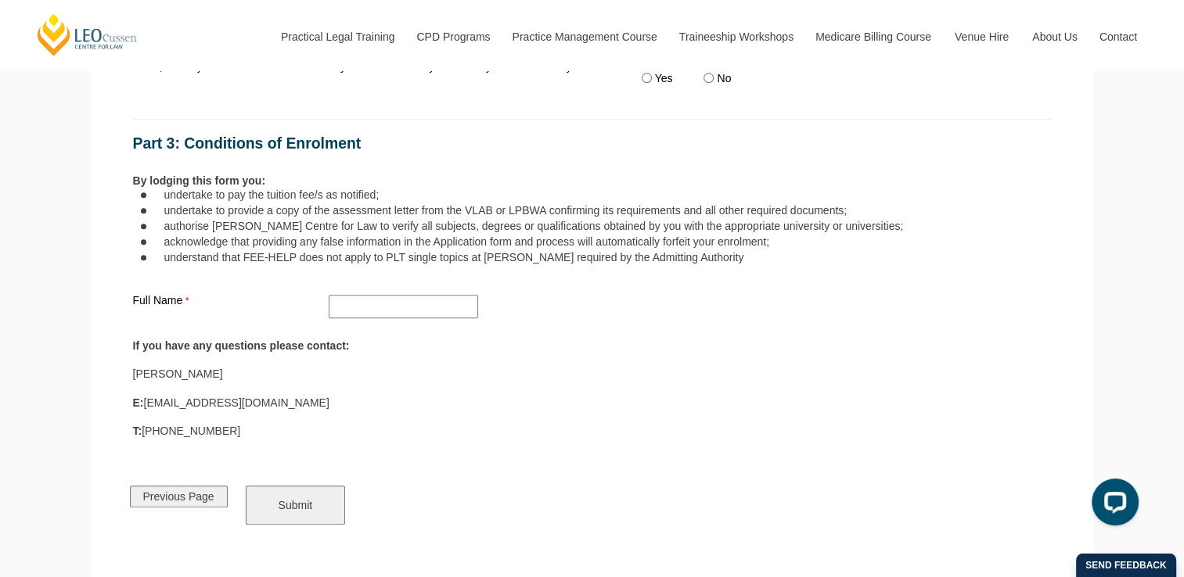
scroll to position [1280, 0]
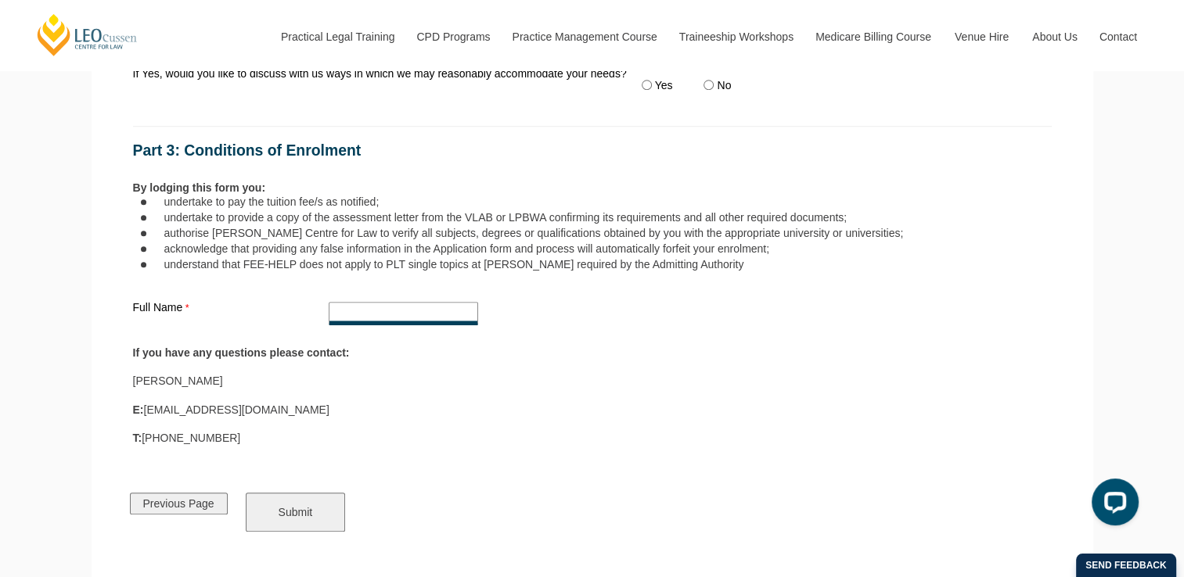
click at [394, 311] on input "Full Name" at bounding box center [403, 313] width 149 height 23
type input "Kasuni [PERSON_NAME] [PERSON_NAME]"
click at [275, 497] on input "Submit" at bounding box center [296, 512] width 100 height 39
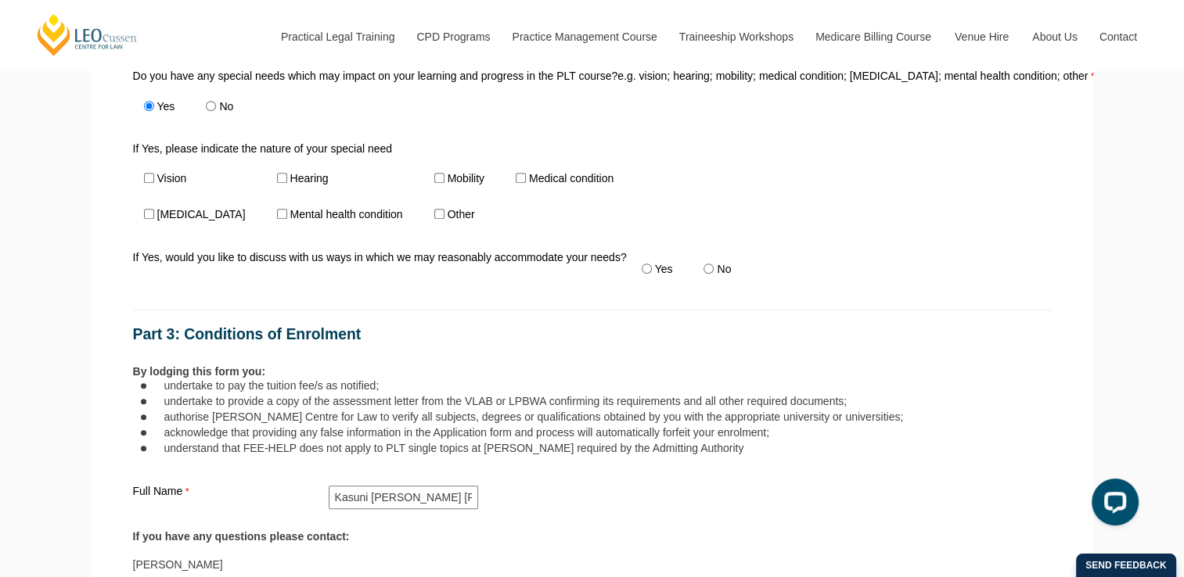
scroll to position [1089, 0]
